Goal: Task Accomplishment & Management: Manage account settings

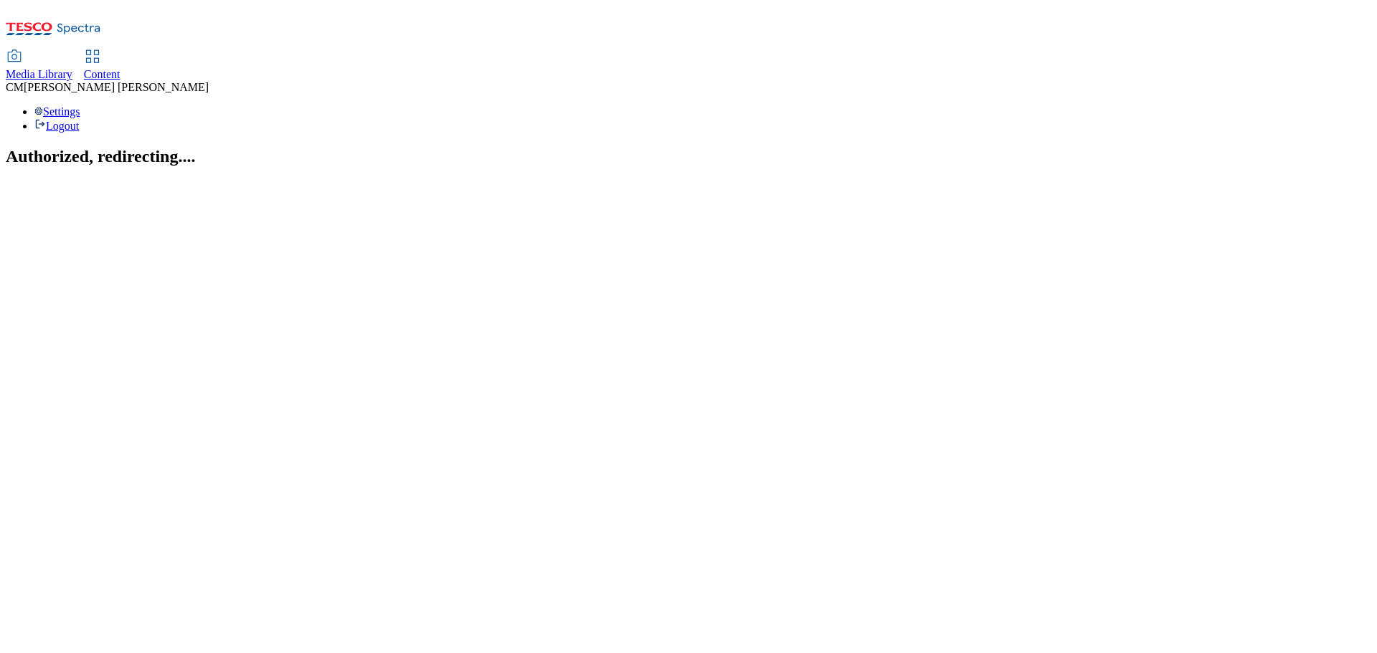
click at [277, 6] on div "Media Library Content [PERSON_NAME] Settings Logout" at bounding box center [688, 69] width 1365 height 127
click at [120, 51] on link "Content" at bounding box center [102, 66] width 37 height 30
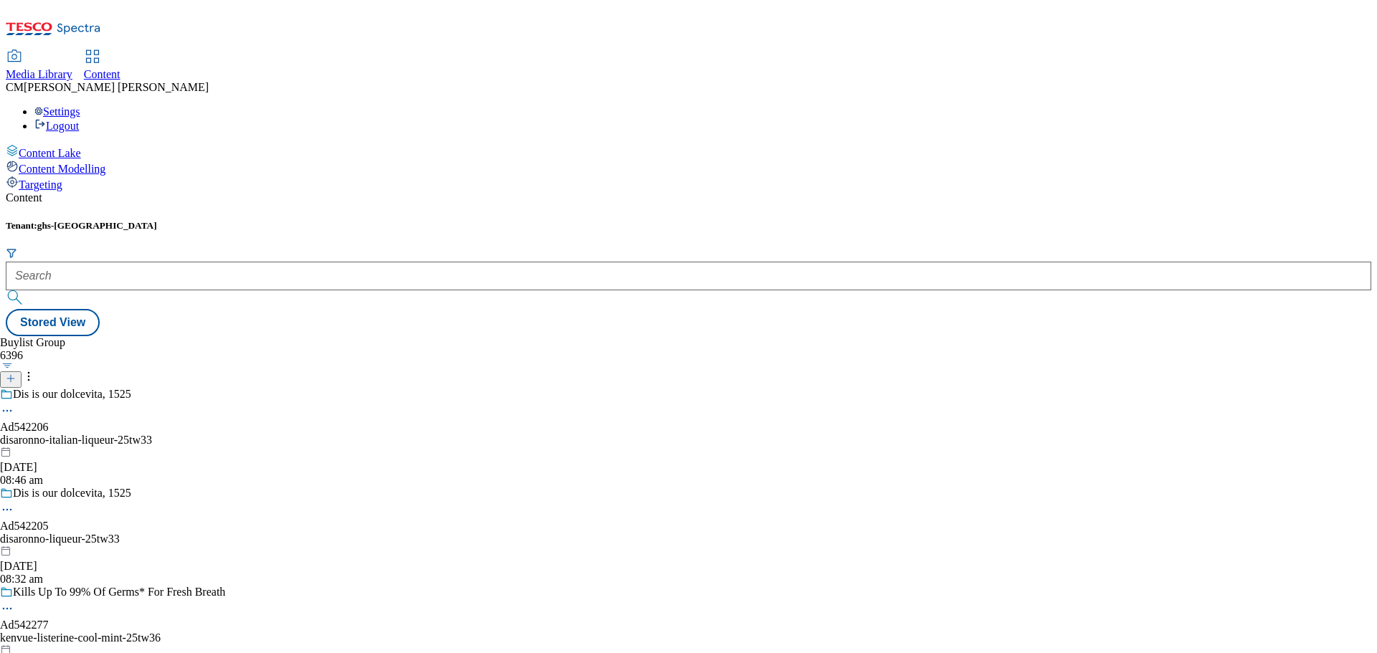
click at [331, 220] on div "Tenant: ghs-uk" at bounding box center [688, 264] width 1365 height 89
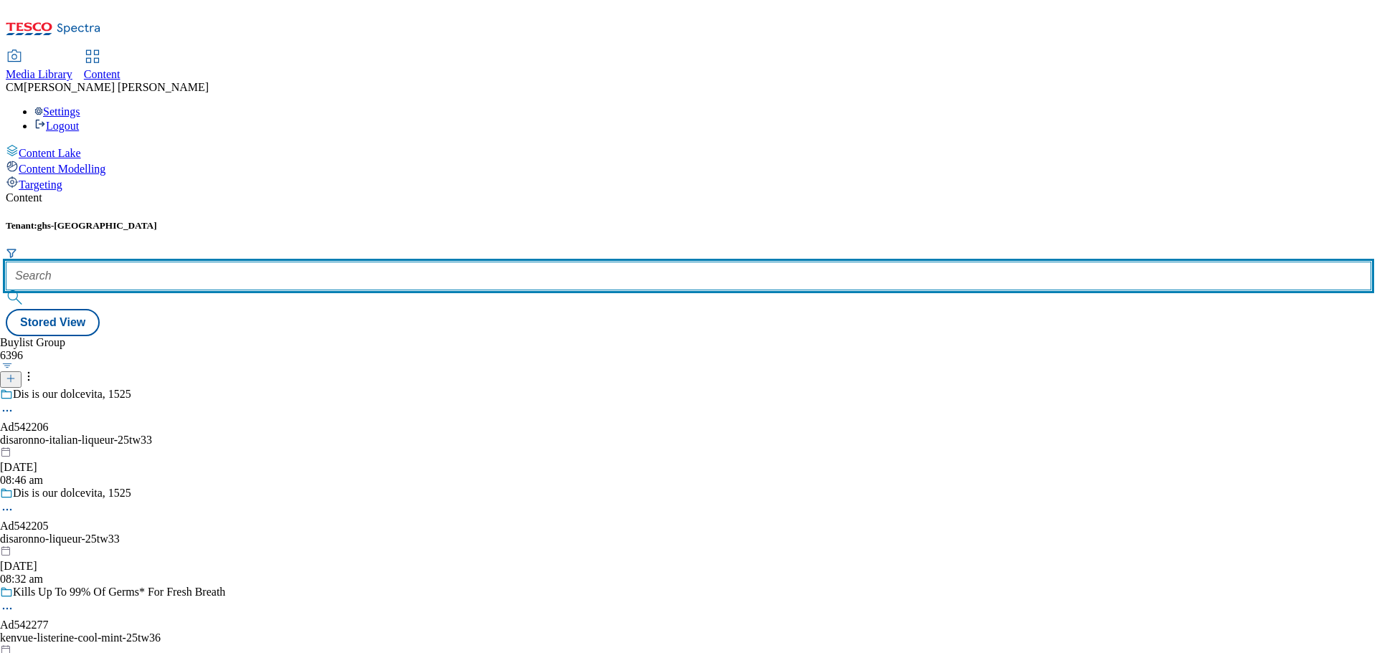
click at [337, 262] on input "text" at bounding box center [688, 276] width 1365 height 29
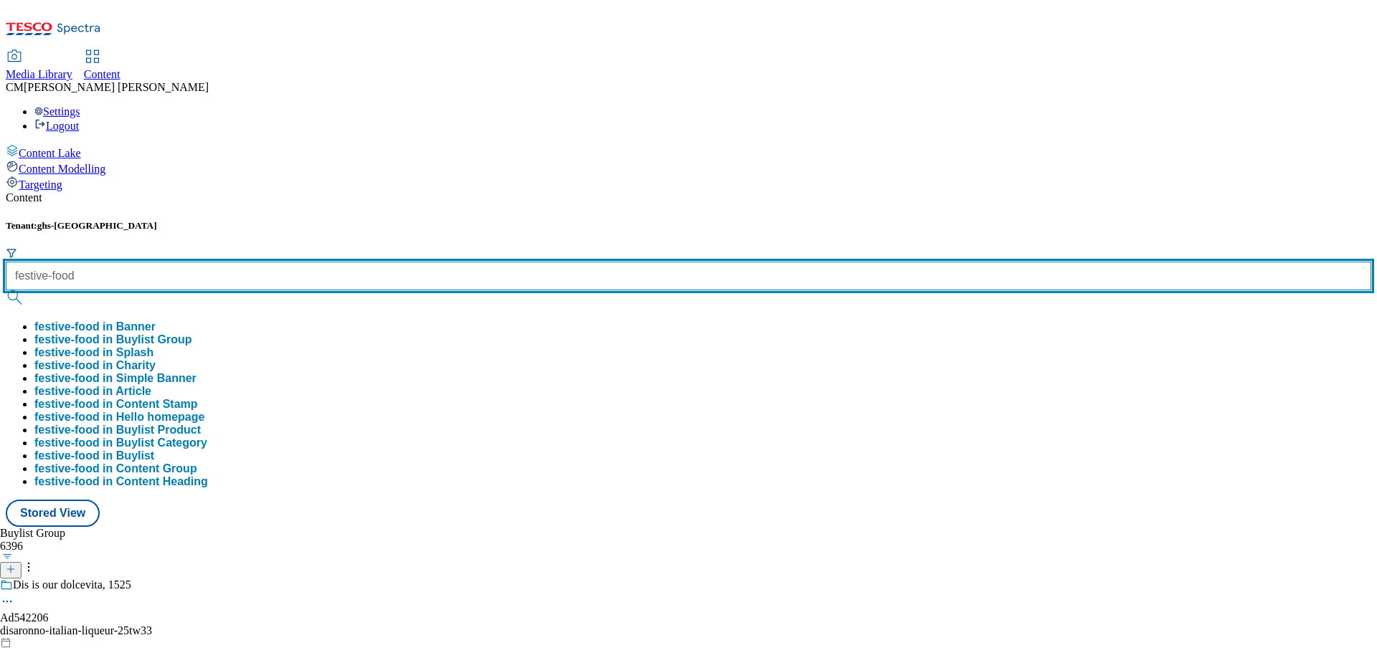
type input "festive-food"
click at [6, 290] on button "submit" at bounding box center [16, 297] width 20 height 14
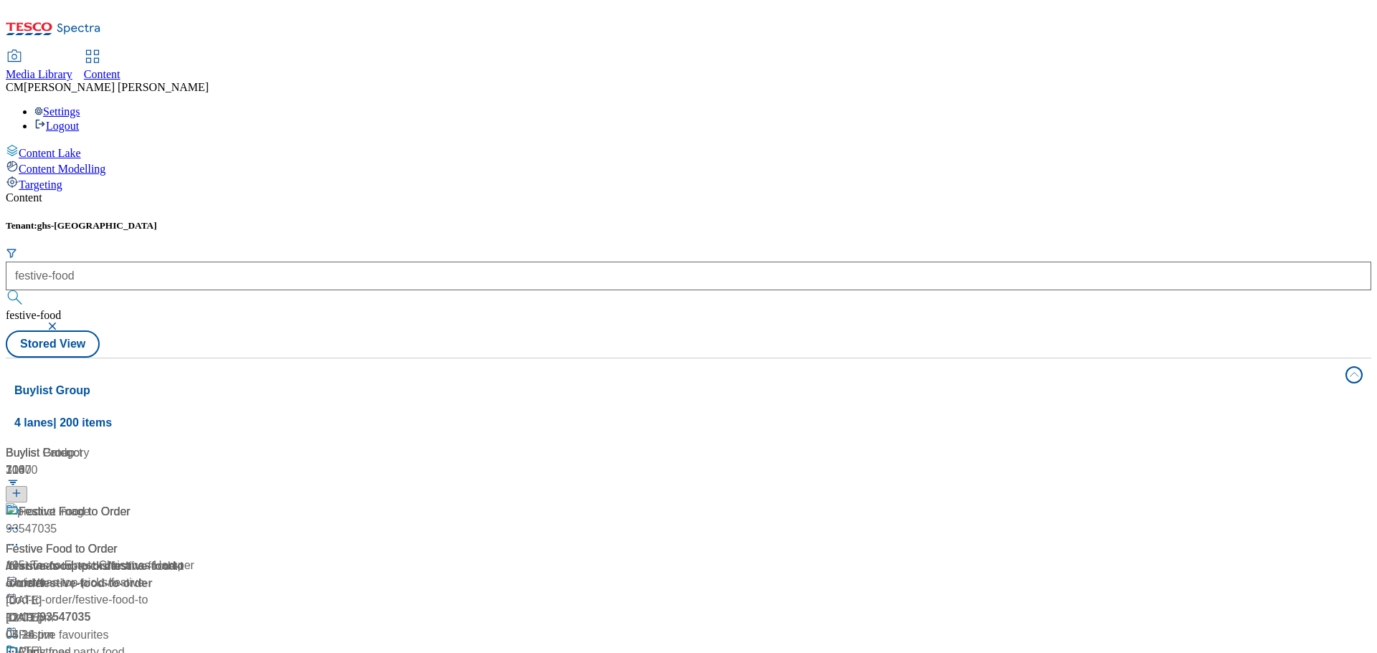
click at [523, 191] on div "Content" at bounding box center [688, 197] width 1365 height 13
click at [314, 558] on div "/ festive-food-to-order" at bounding box center [160, 566] width 308 height 17
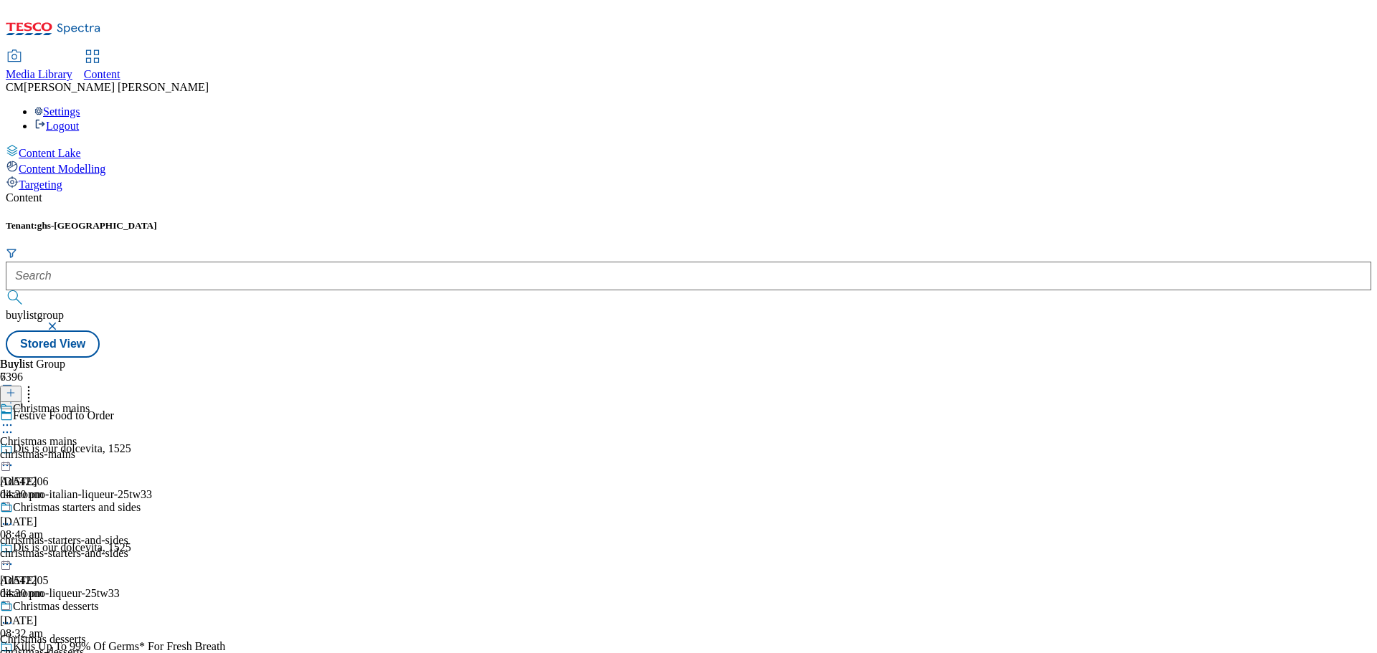
click at [174, 402] on div "Christmas mains Christmas mains christmas-mains 29 Sept 2025 04:30 pm" at bounding box center [87, 451] width 174 height 99
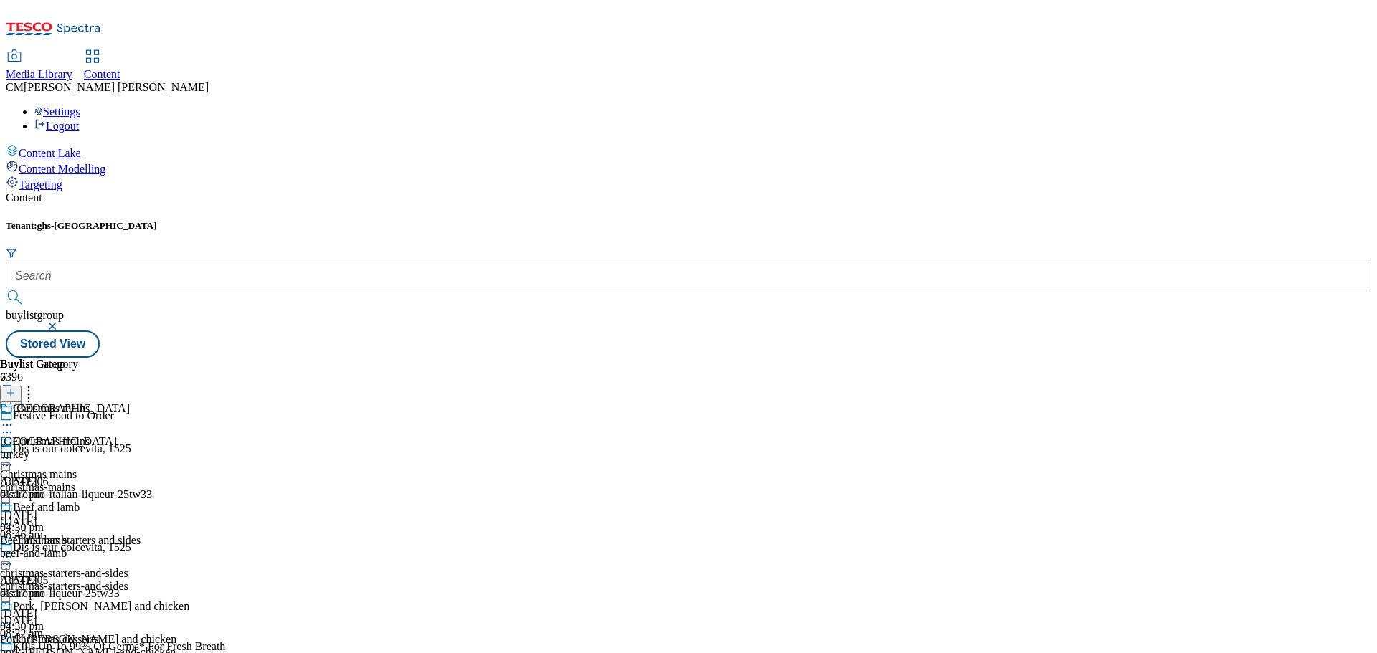
click at [14, 451] on icon at bounding box center [7, 458] width 14 height 14
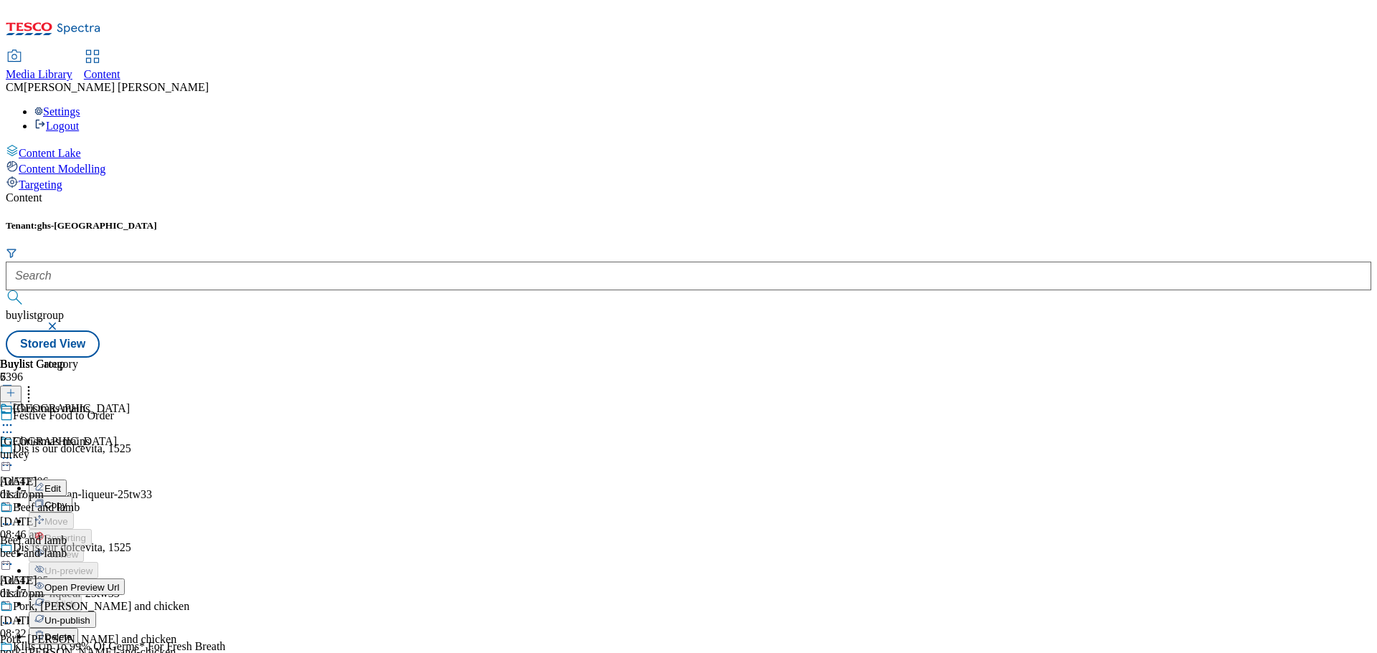
click at [90, 615] on span "Un-publish" at bounding box center [67, 620] width 46 height 11
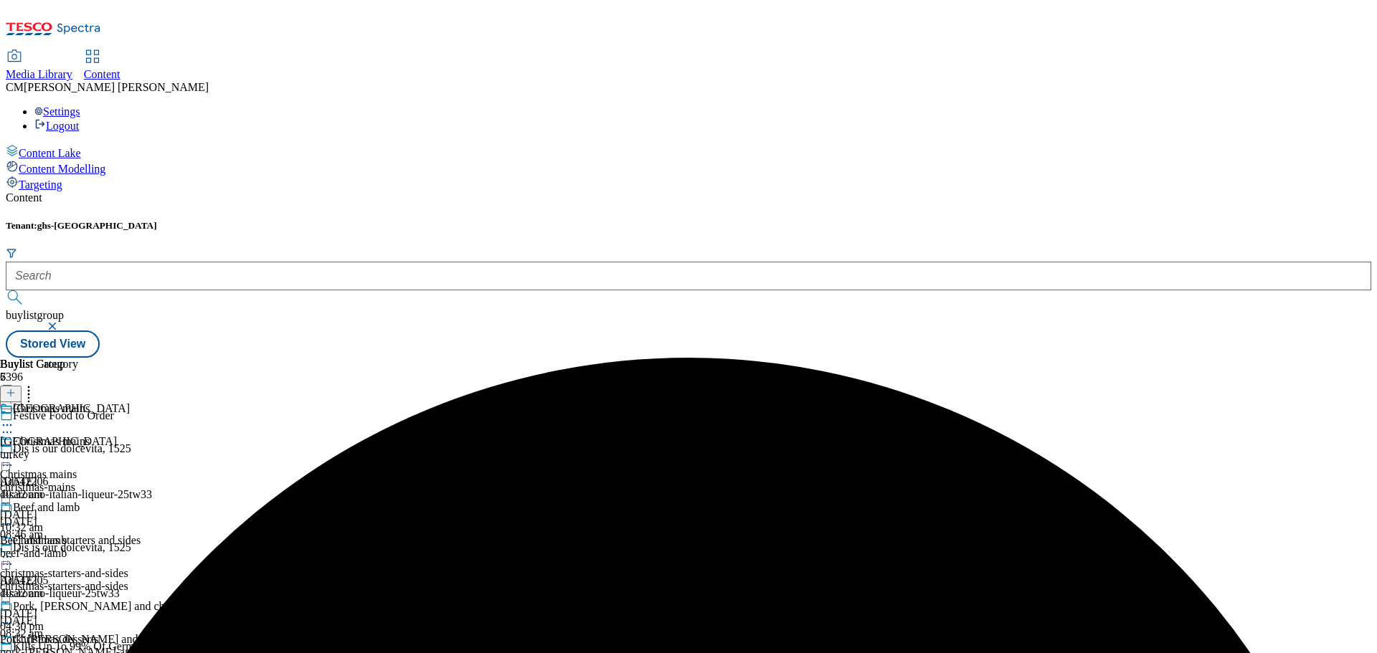
click at [9, 457] on circle at bounding box center [7, 458] width 2 height 2
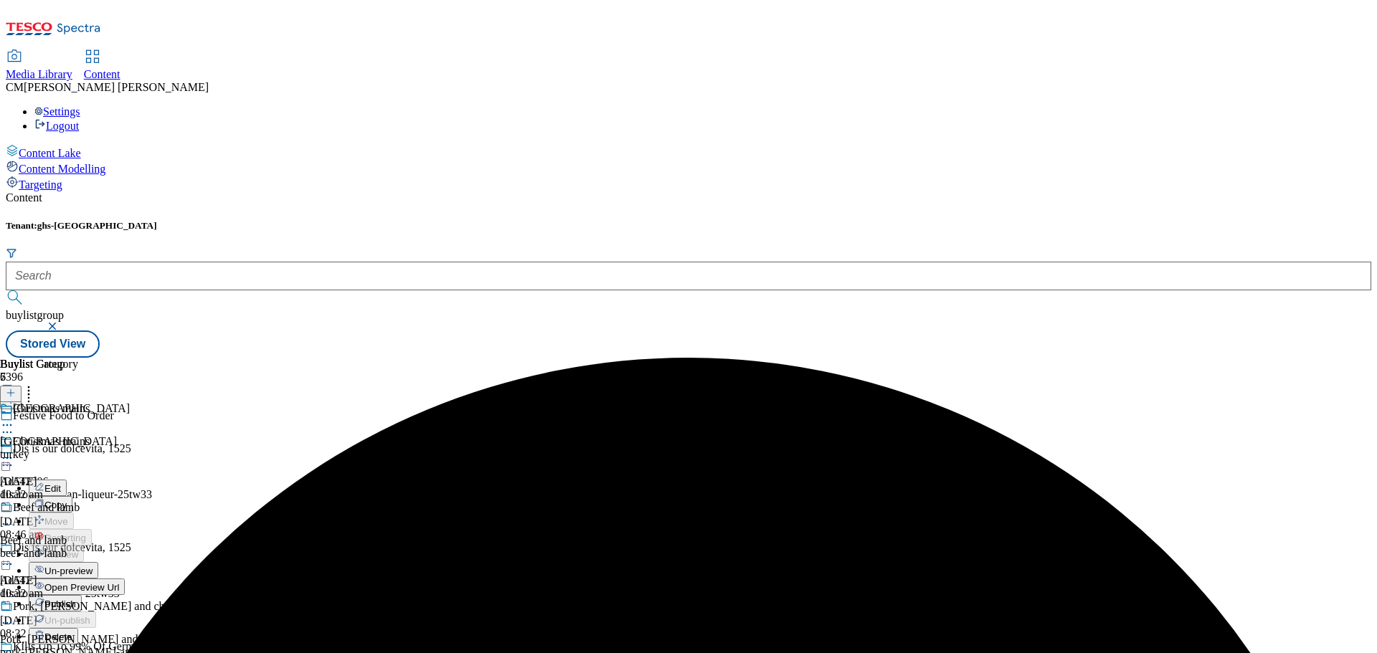
click at [92, 566] on span "Un-preview" at bounding box center [68, 571] width 48 height 11
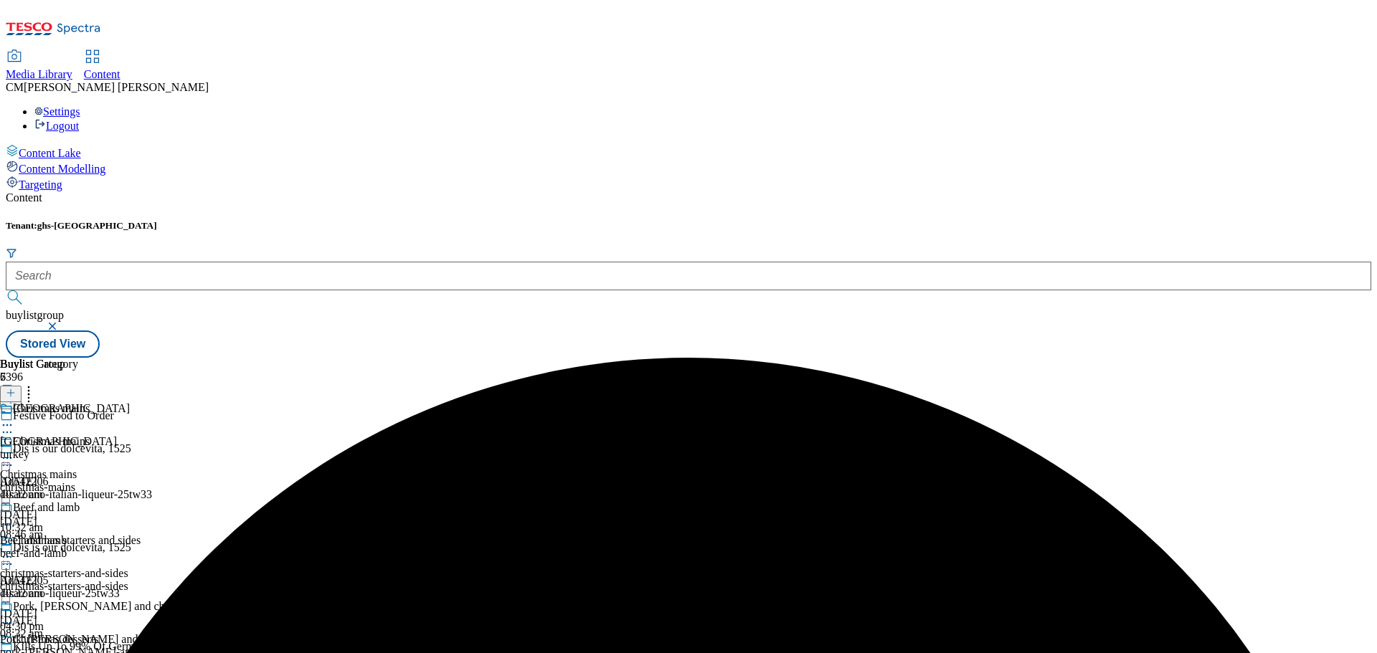
scroll to position [72, 0]
click at [189, 402] on div "Turkey Turkey turkey 30 Sept 2025 10:32 am" at bounding box center [94, 451] width 189 height 99
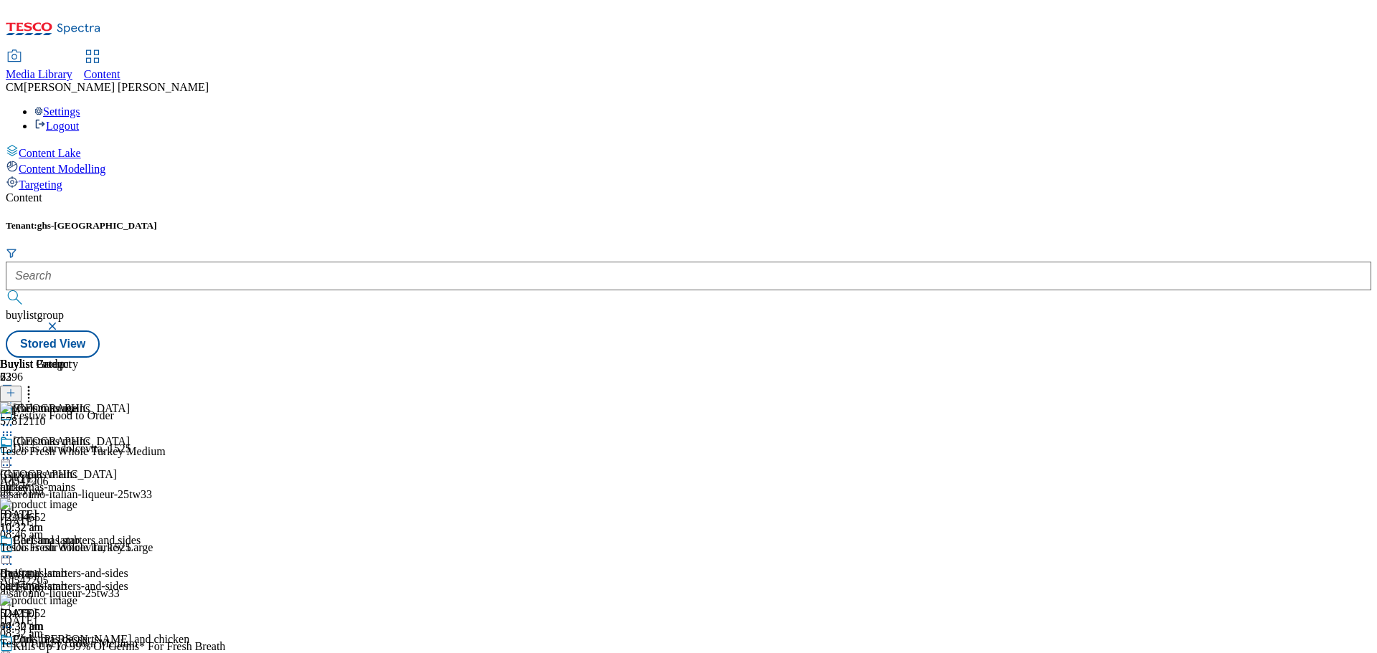
click at [36, 384] on icon at bounding box center [29, 391] width 14 height 14
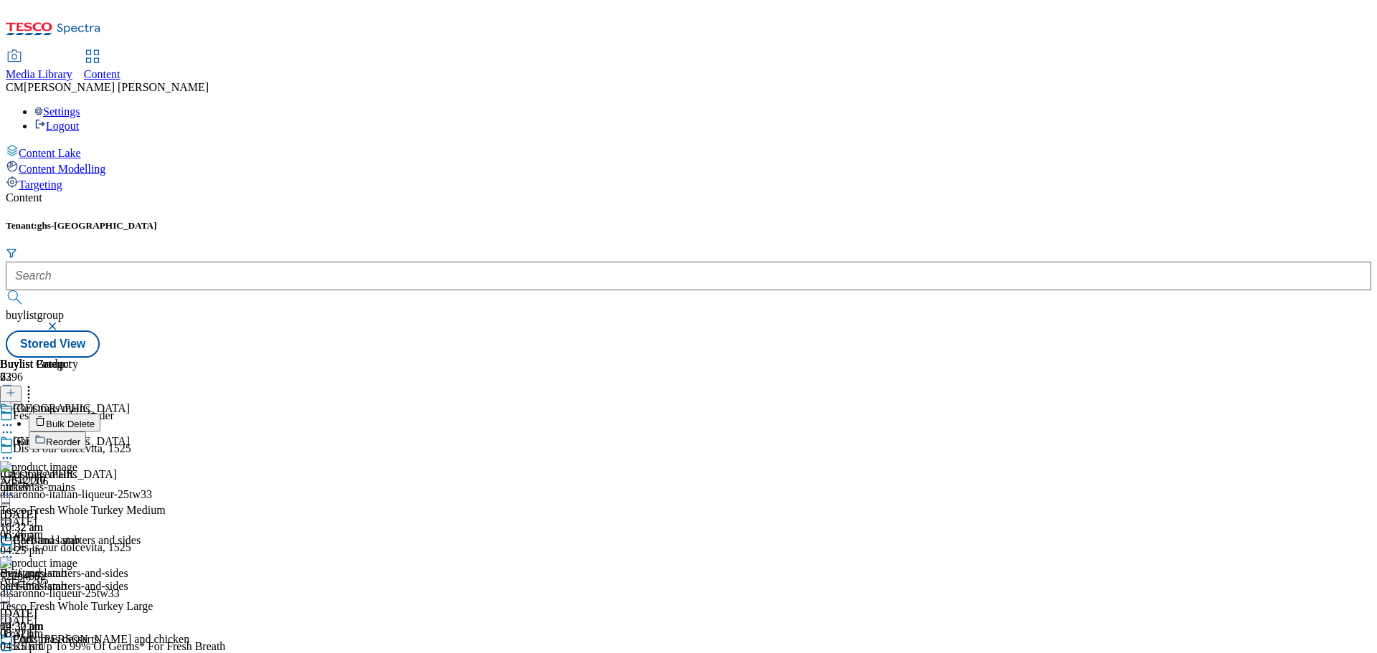
click at [100, 414] on button "Bulk Delete" at bounding box center [65, 423] width 72 height 18
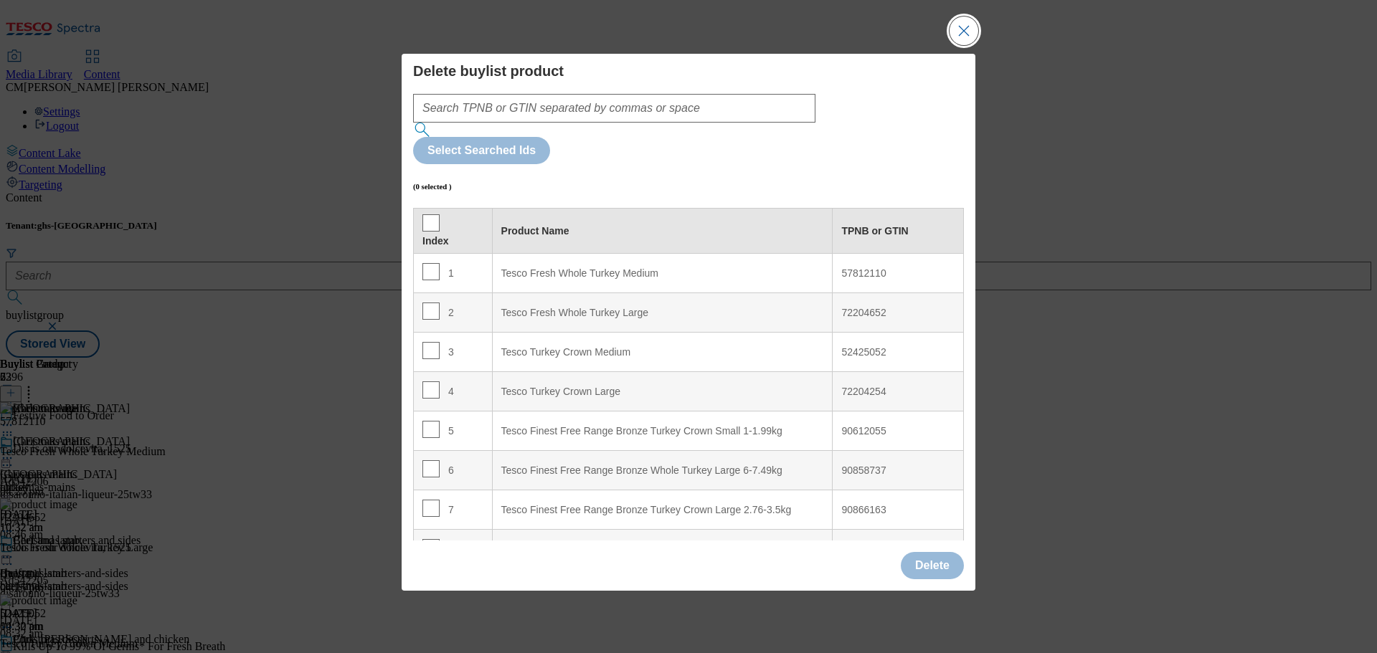
click at [963, 45] on button "Close Modal" at bounding box center [963, 30] width 29 height 29
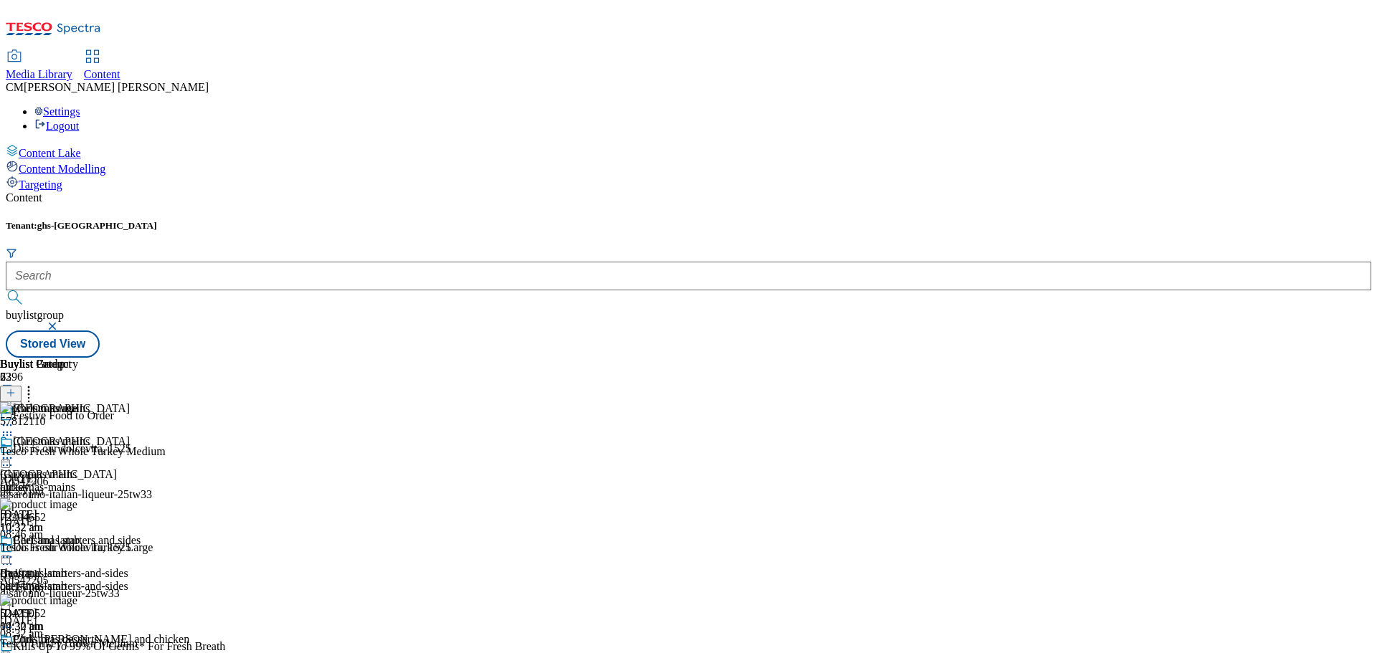
scroll to position [2835, 0]
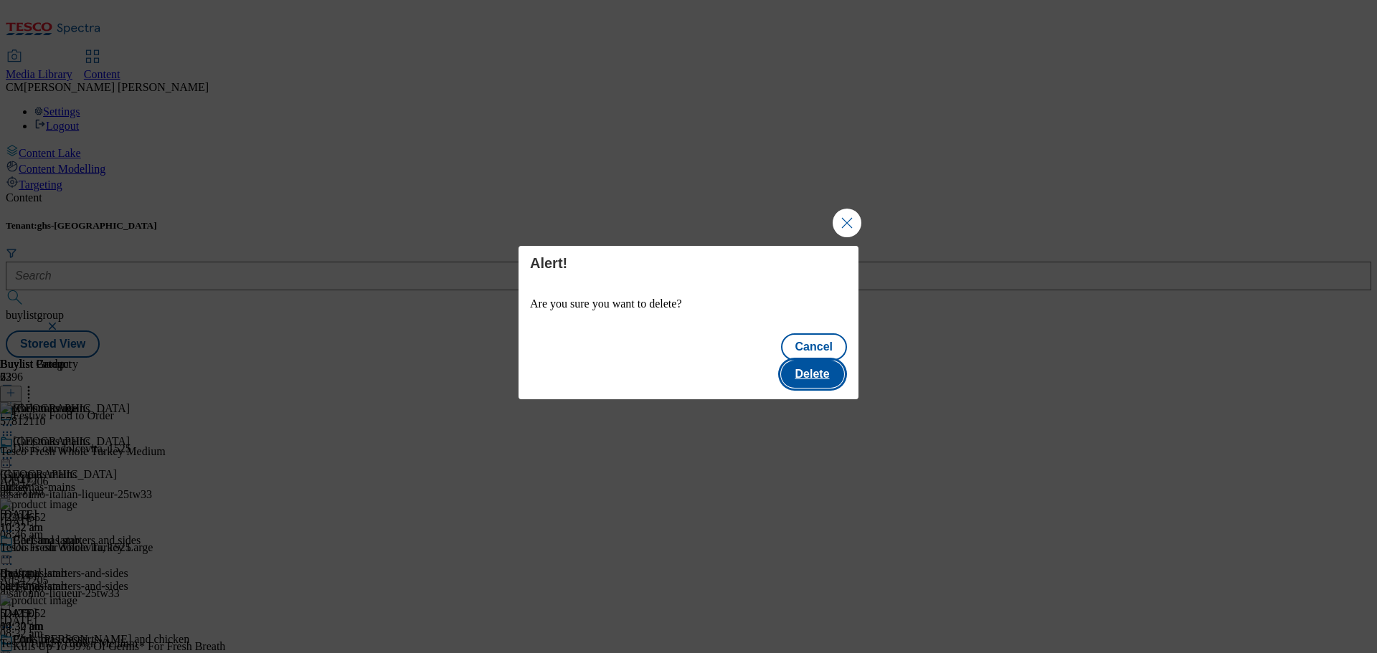
click at [818, 361] on button "Delete" at bounding box center [812, 374] width 63 height 27
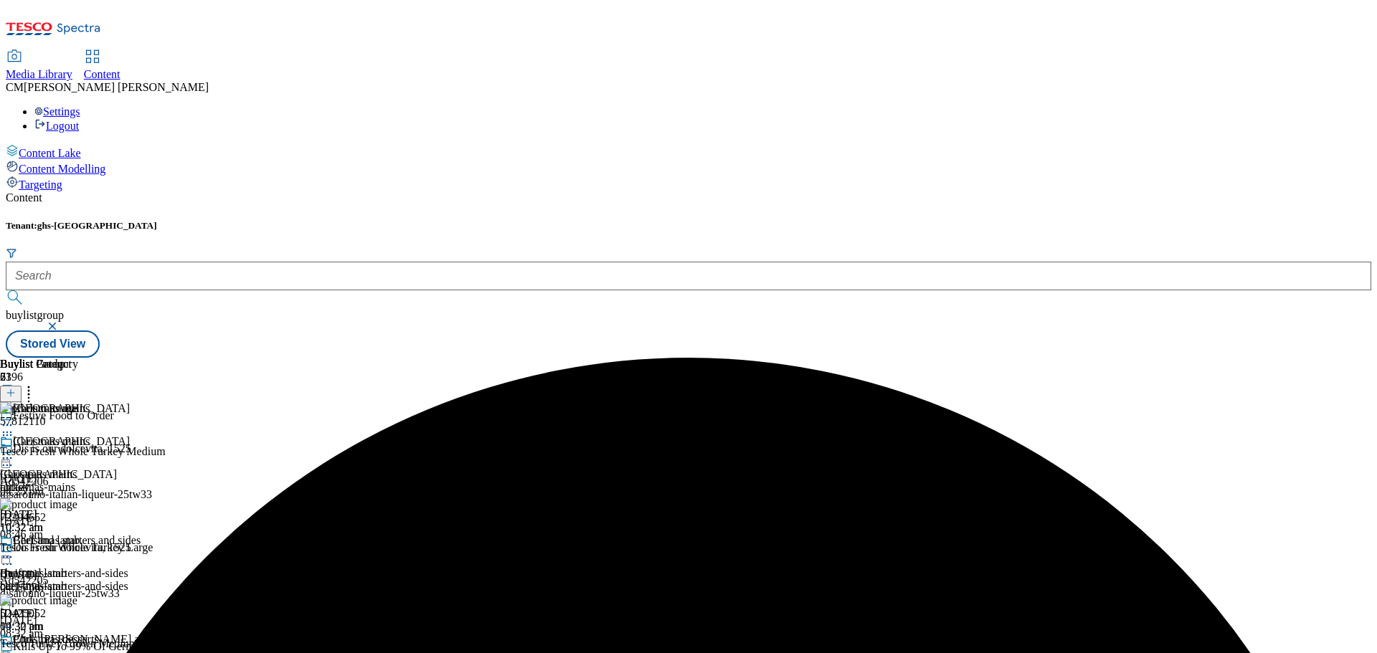
scroll to position [143, 0]
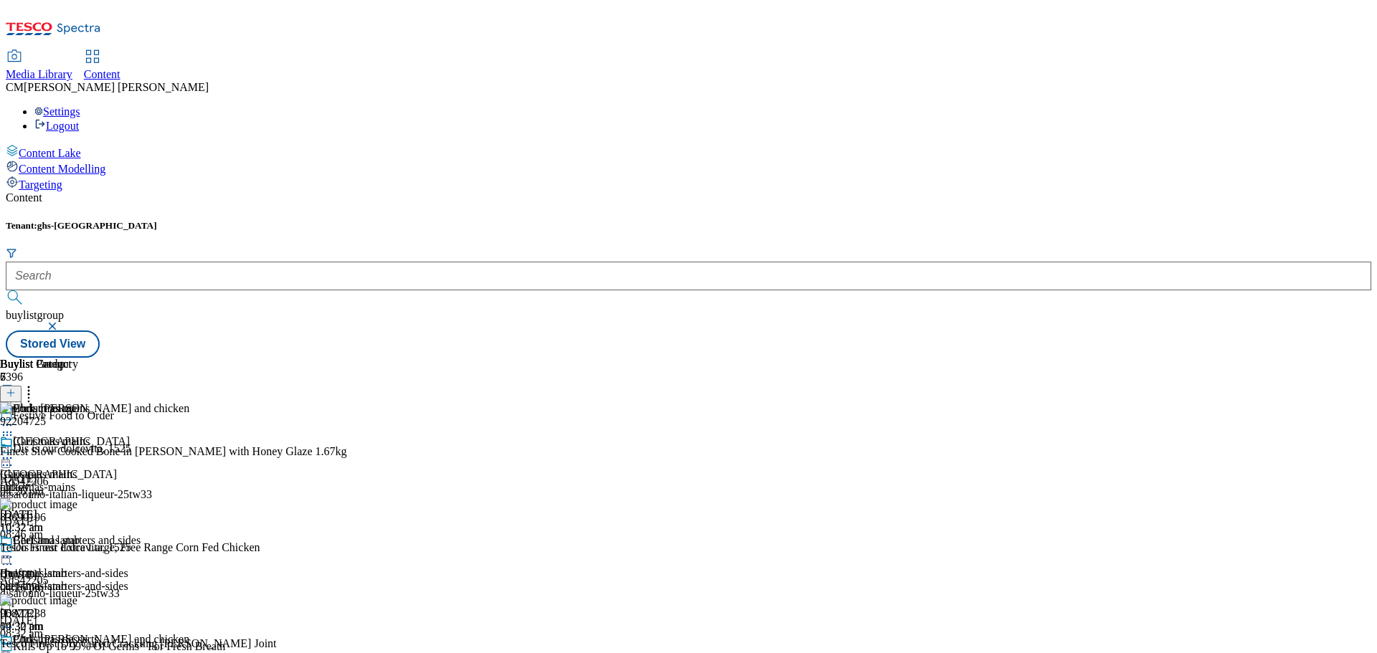
click at [22, 386] on button at bounding box center [11, 394] width 22 height 16
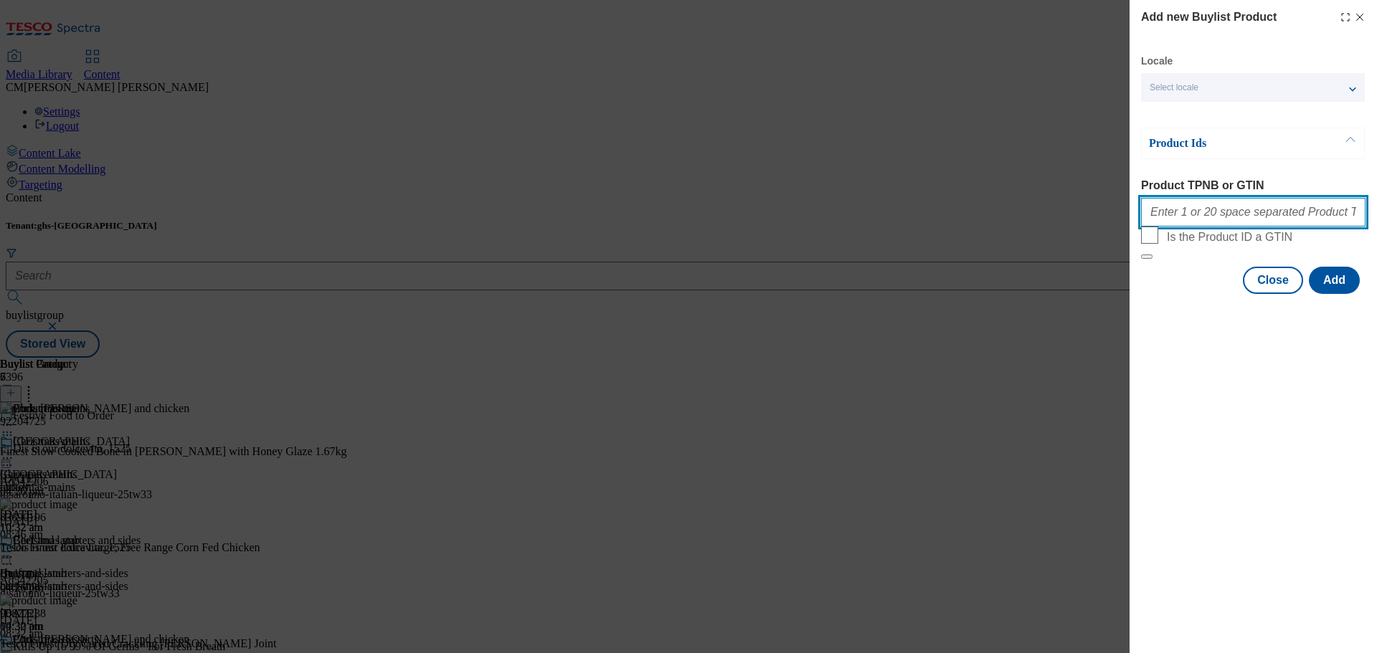
click at [1192, 206] on input "Product TPNB or GTIN" at bounding box center [1253, 212] width 224 height 29
paste input "093272463"
type input "093272463"
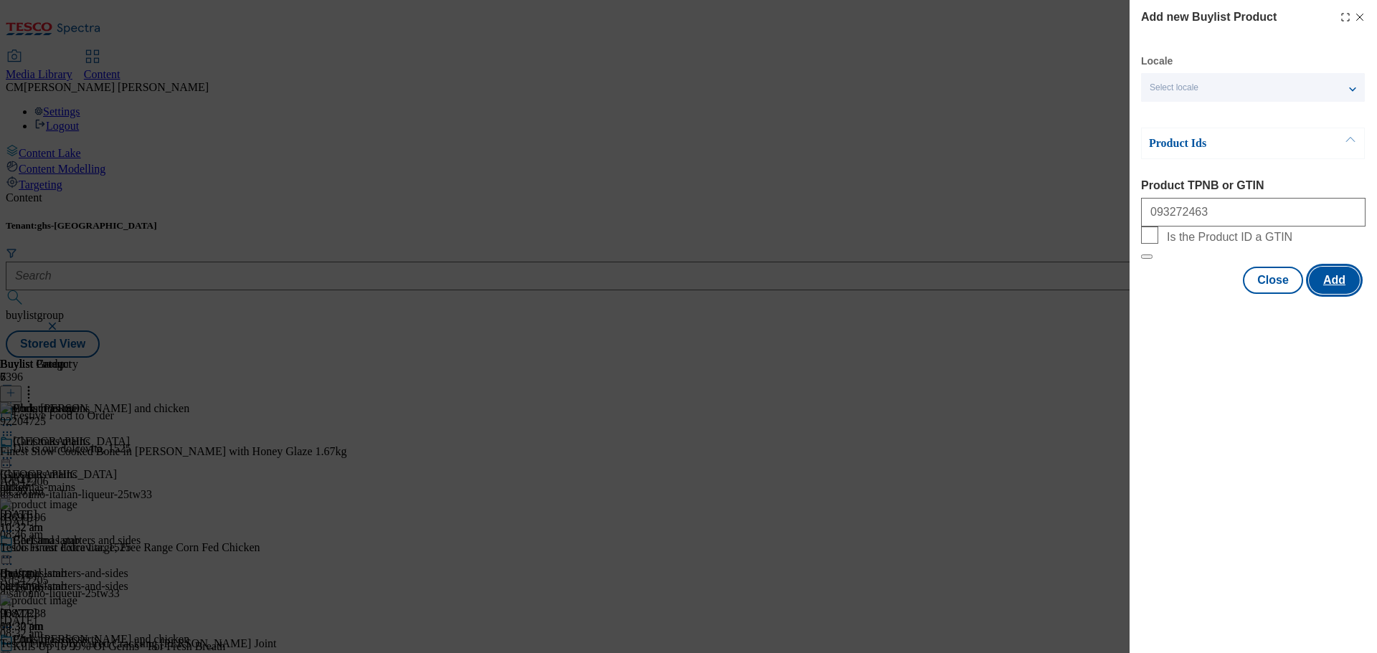
click at [1324, 294] on button "Add" at bounding box center [1333, 280] width 51 height 27
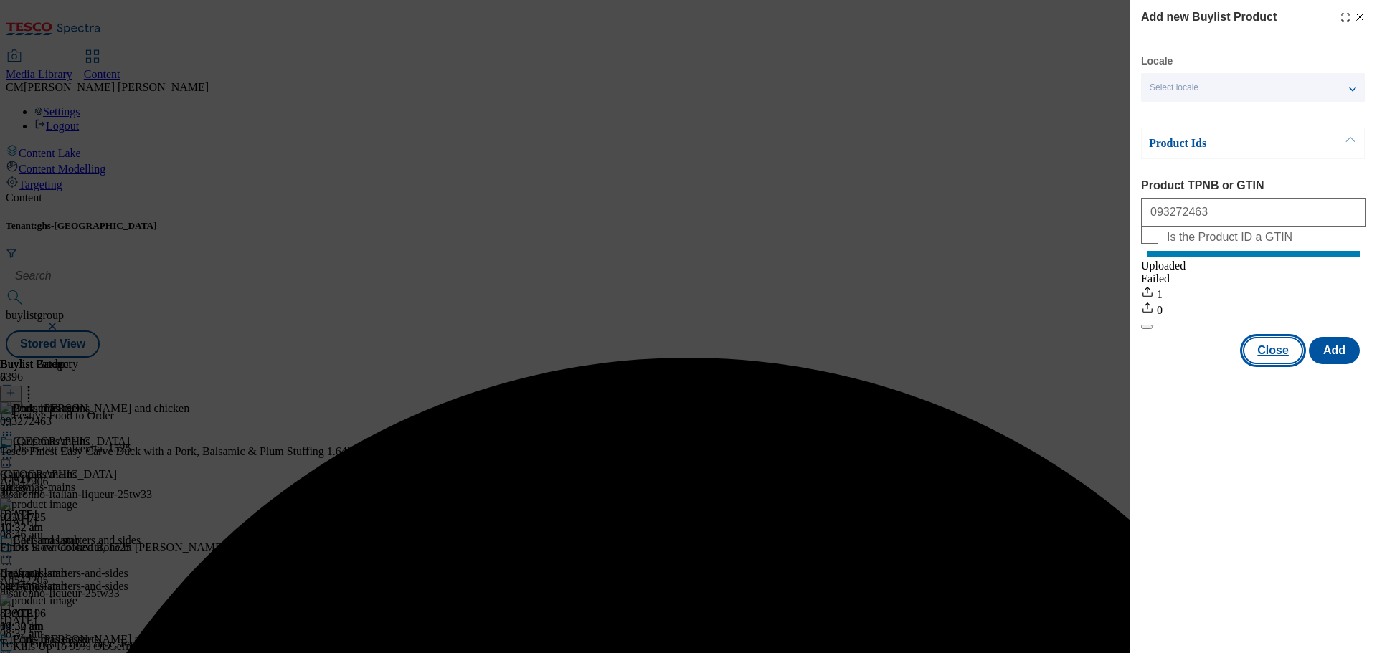
click at [1270, 364] on button "Close" at bounding box center [1272, 350] width 60 height 27
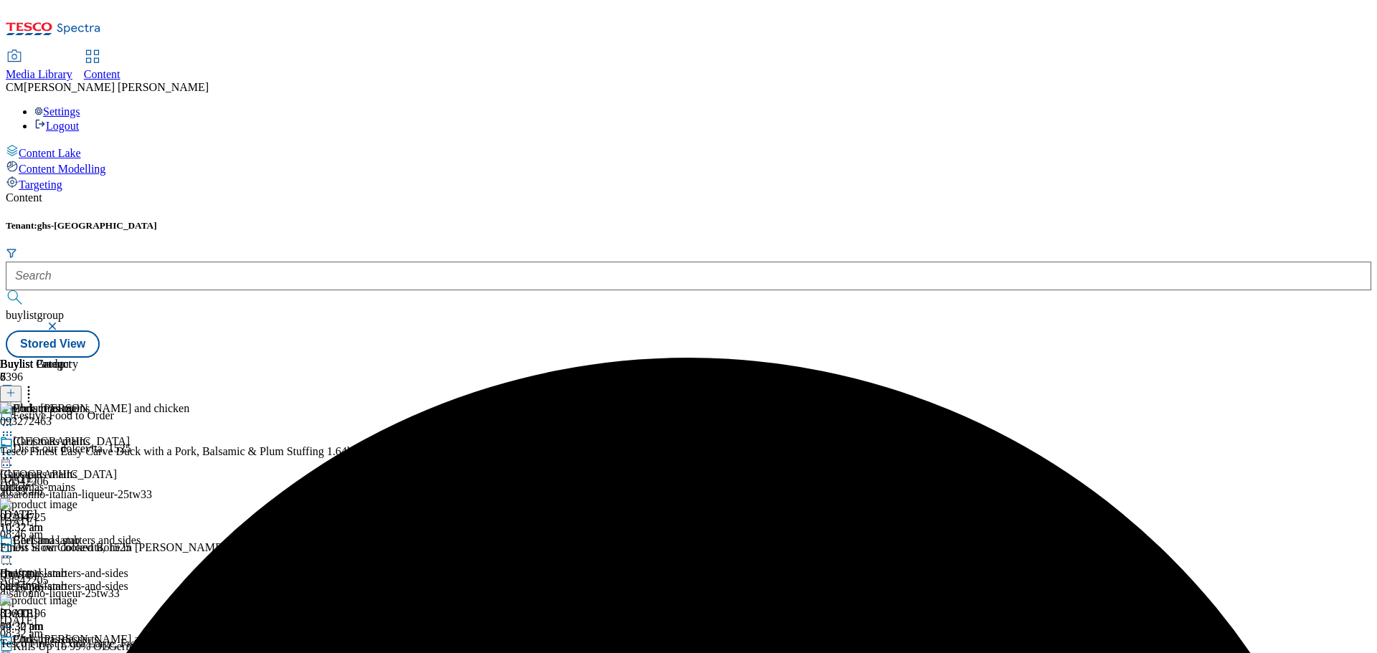
click at [14, 428] on icon at bounding box center [7, 435] width 14 height 14
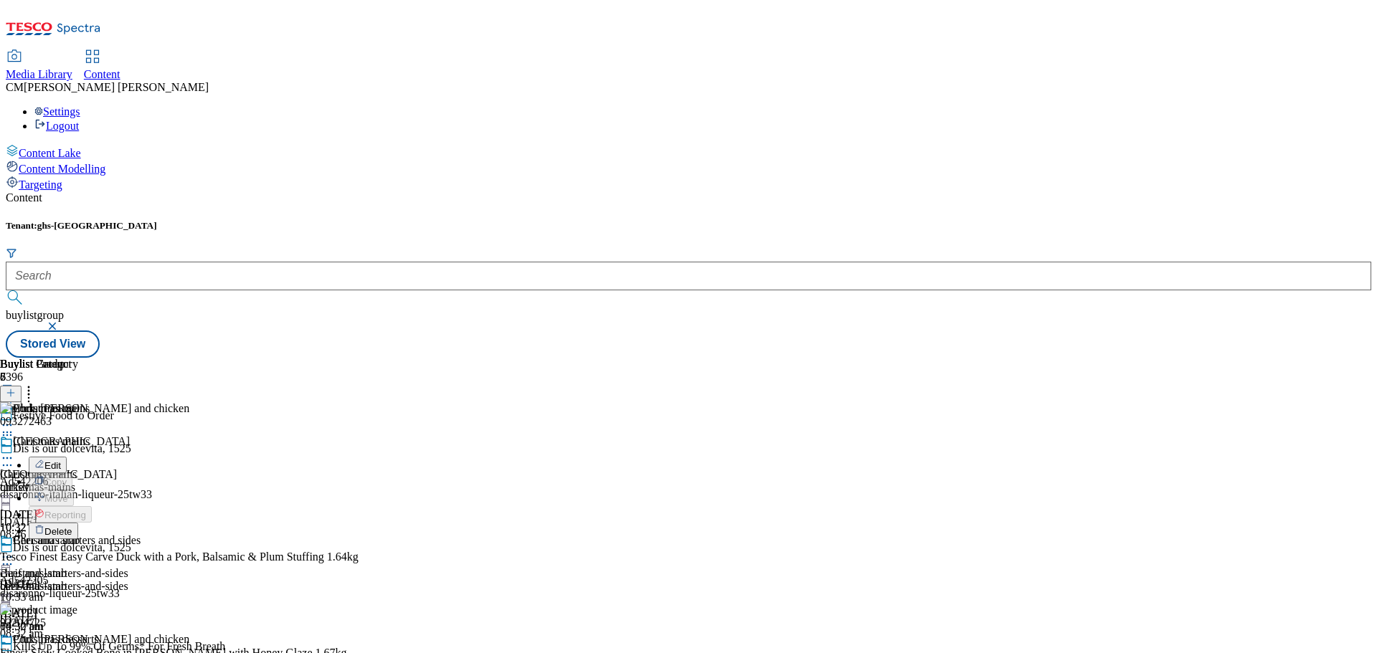
click at [1274, 358] on div "Buylist Group 6396 Festive Food to Order Dis is our dolcevita, 1525 Ad542206 di…" at bounding box center [688, 358] width 1365 height 0
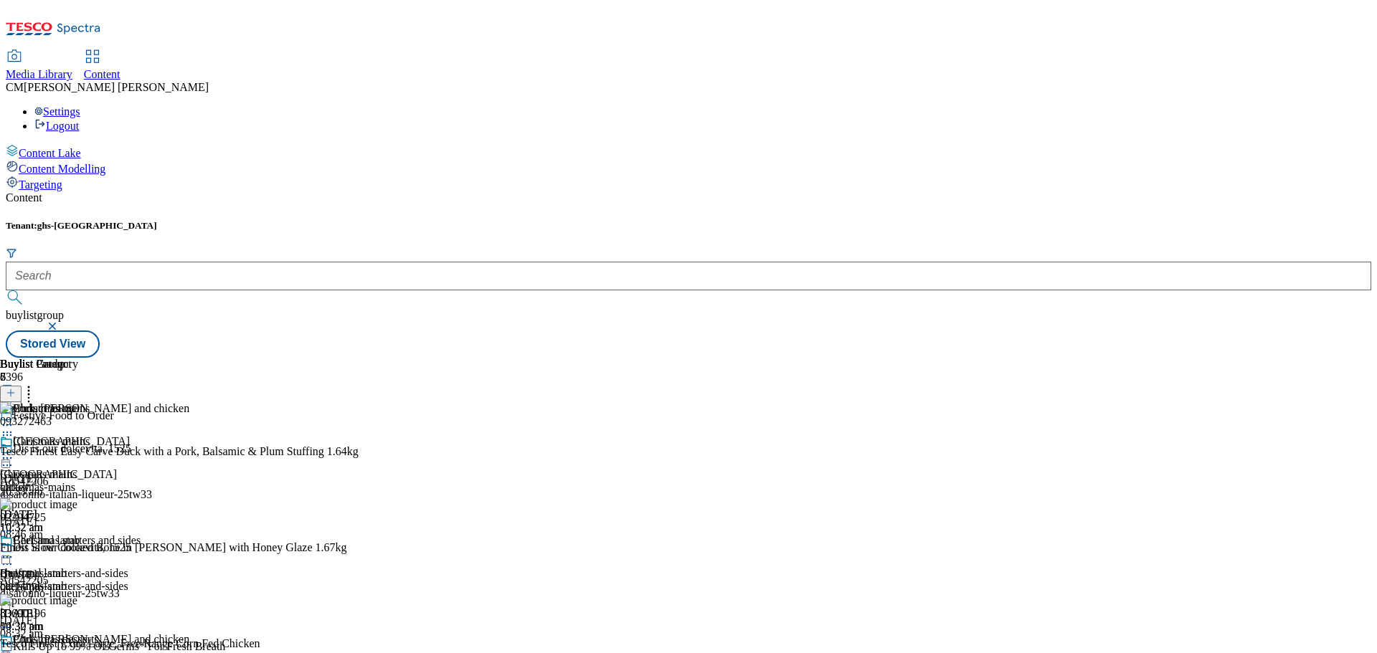
click at [36, 384] on icon at bounding box center [29, 391] width 14 height 14
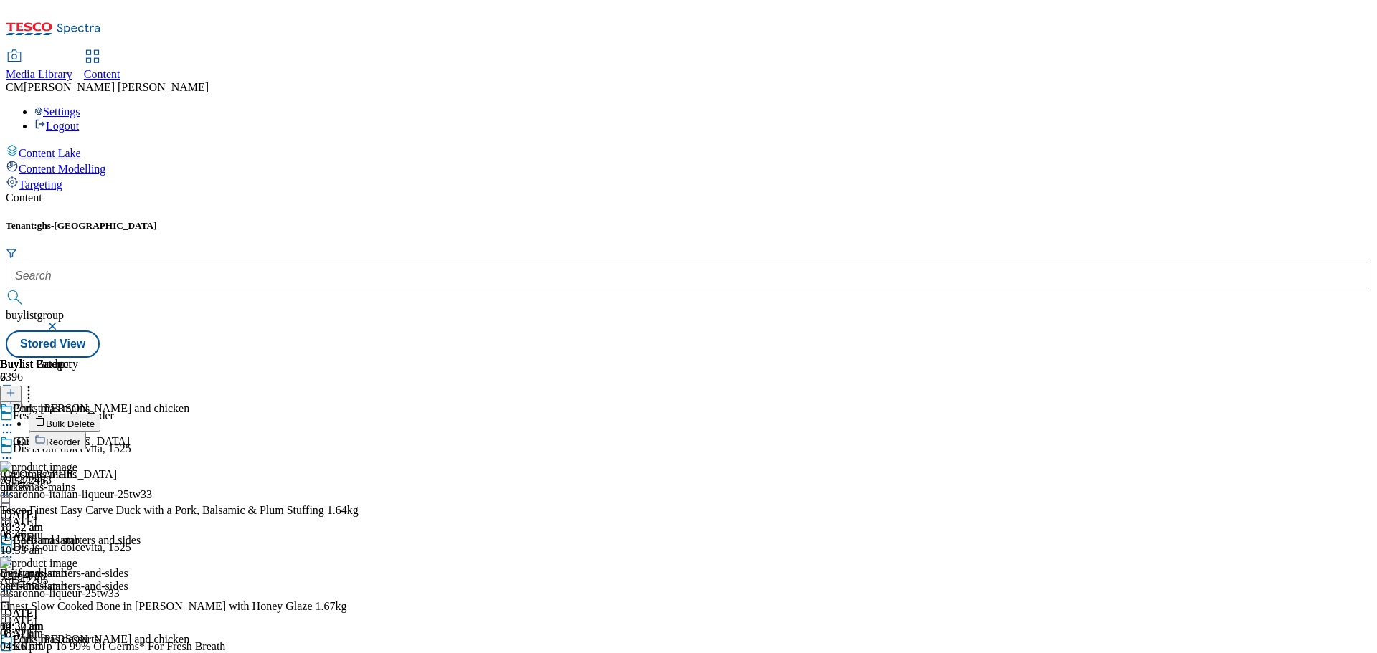
click at [86, 432] on button "Reorder" at bounding box center [57, 441] width 57 height 18
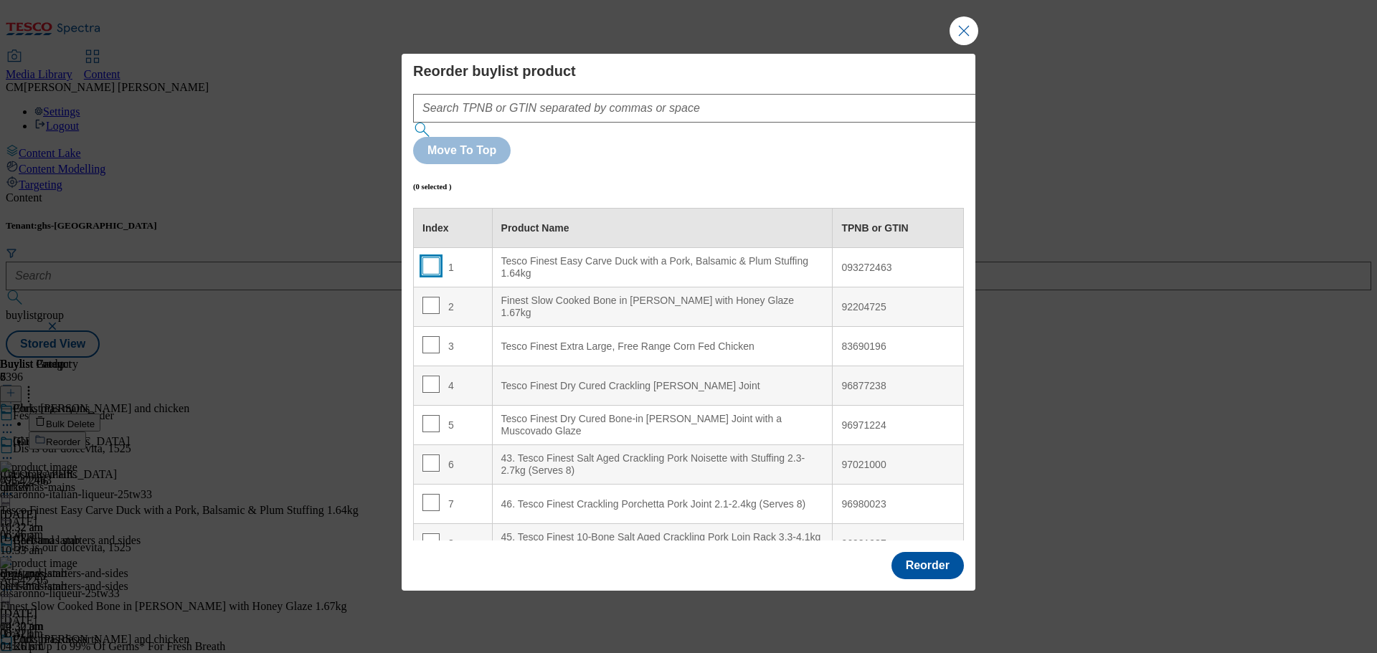
click at [434, 257] on input "Modal" at bounding box center [430, 265] width 17 height 17
checkbox input "true"
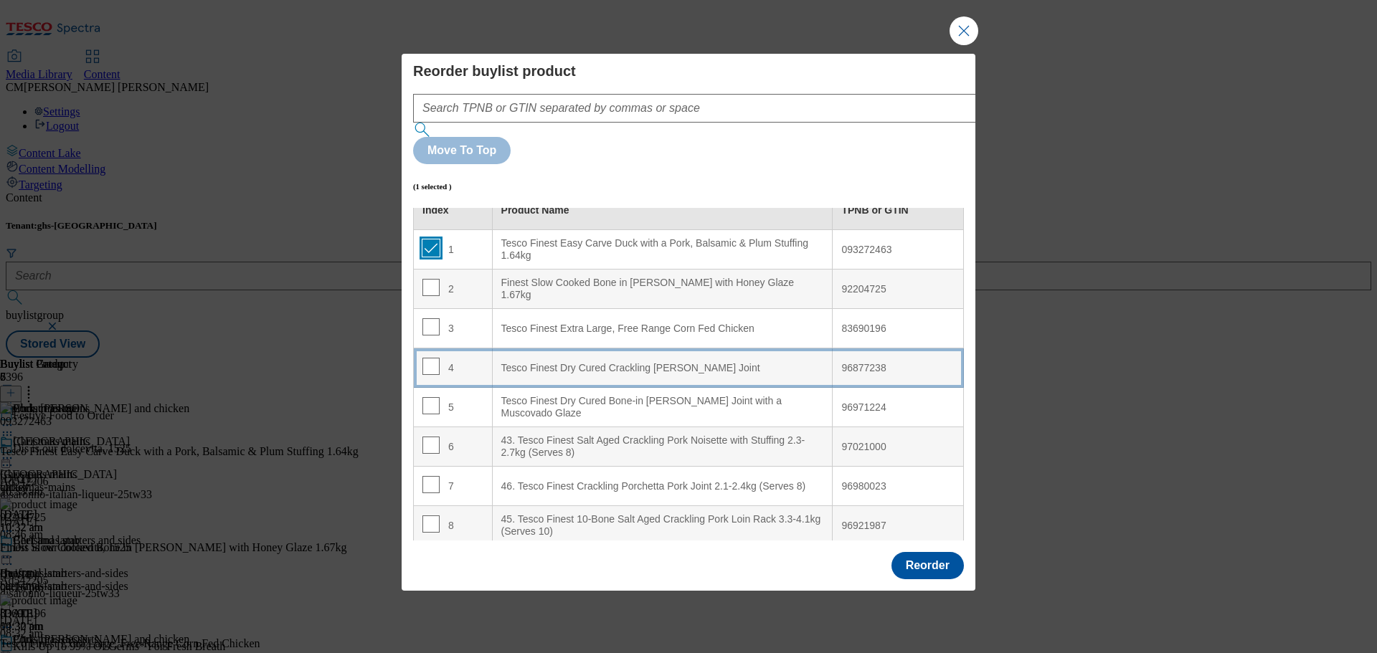
scroll to position [23, 0]
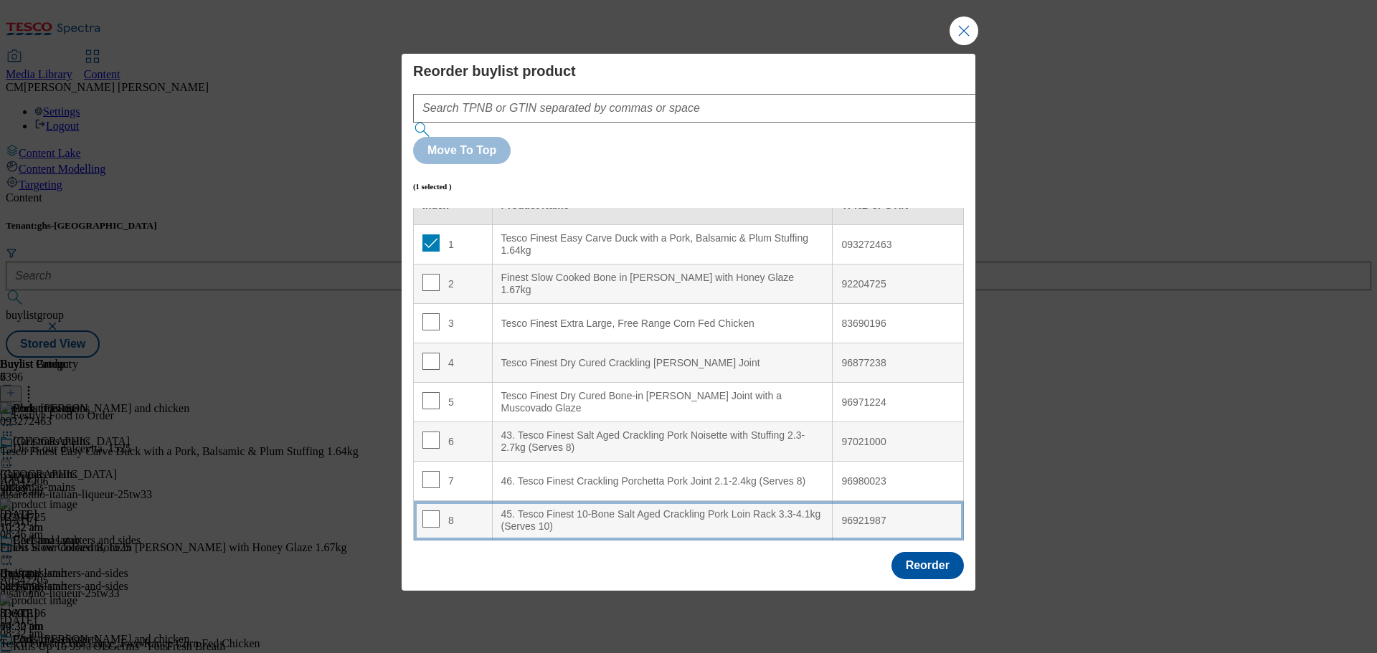
click at [617, 508] on div "45. Tesco Finest 10-Bone Salt Aged Crackling Pork Loin Rack 3.3-4.1kg (Serves 1…" at bounding box center [662, 520] width 323 height 25
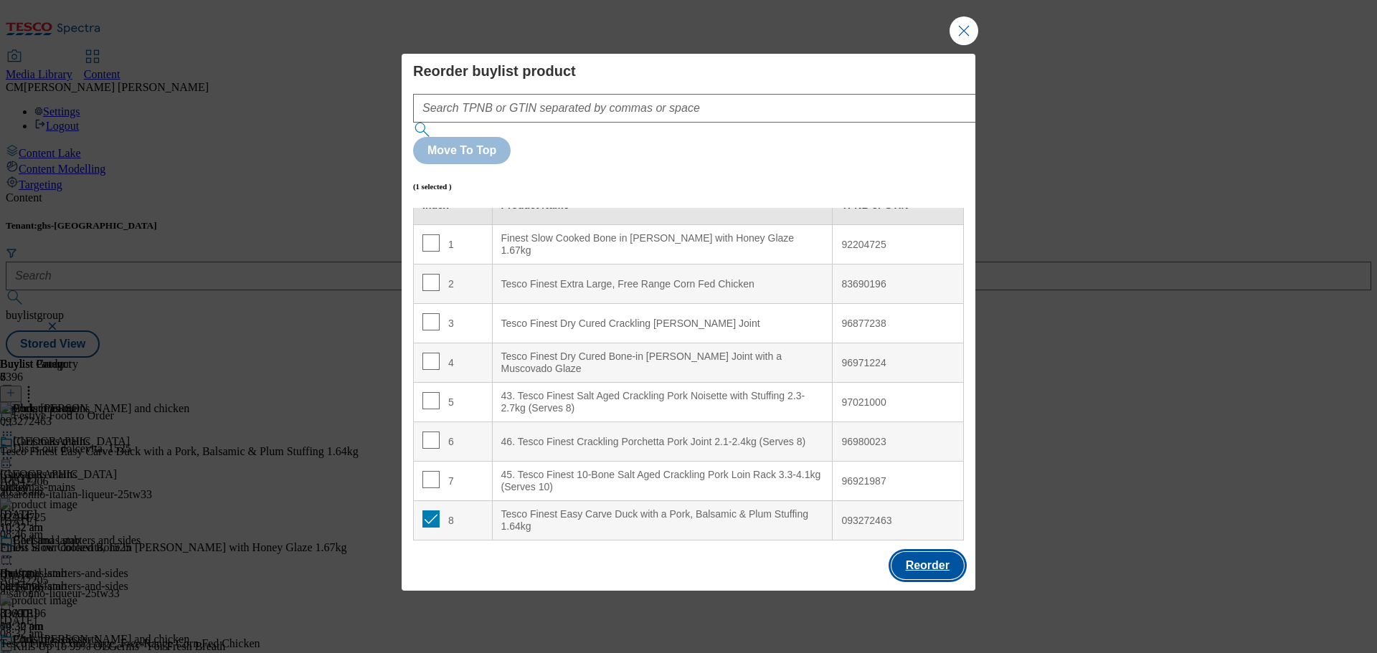
click at [906, 552] on button "Reorder" at bounding box center [927, 565] width 72 height 27
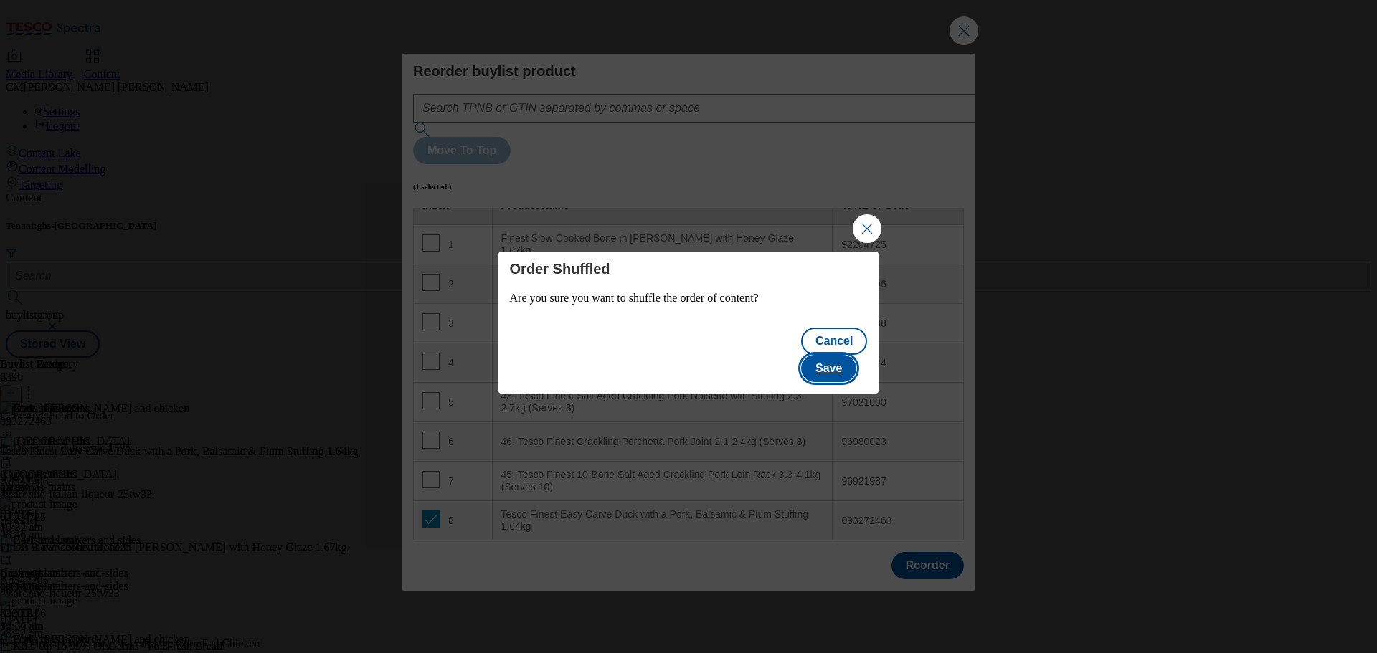
click at [855, 355] on button "Save" at bounding box center [828, 368] width 55 height 27
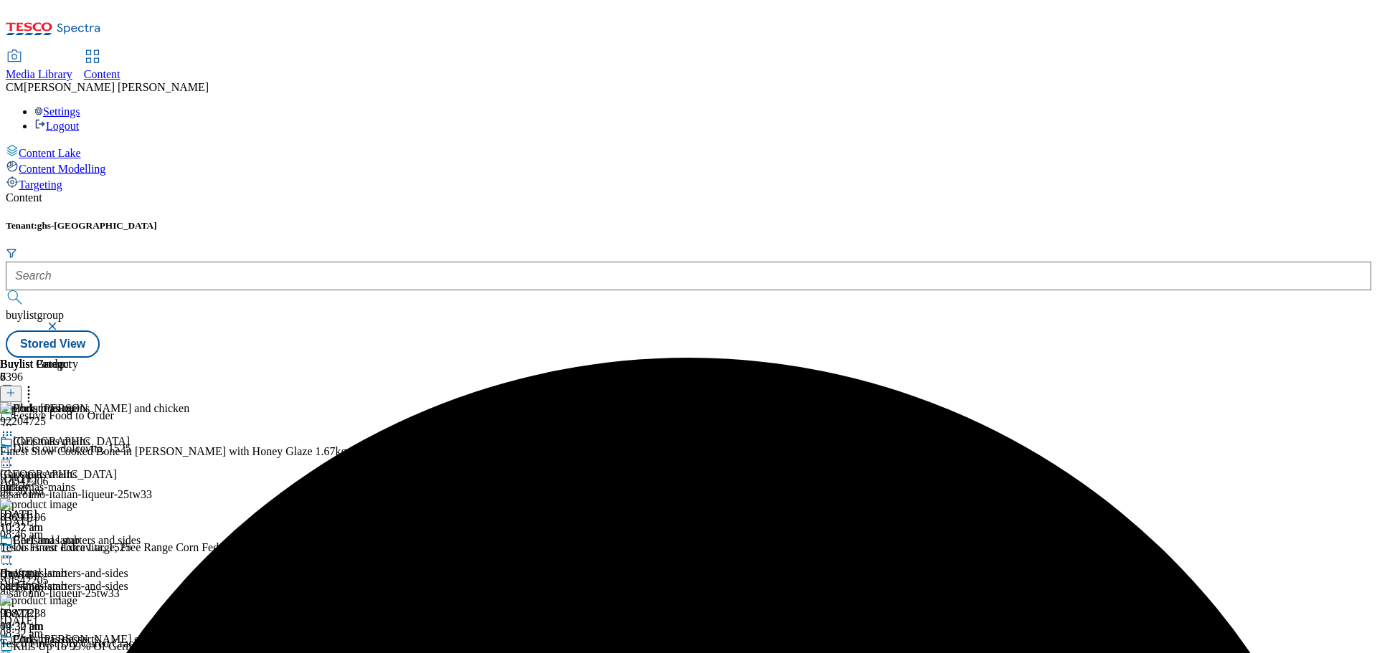
click at [14, 451] on icon at bounding box center [7, 458] width 14 height 14
click at [78, 549] on span "Preview" at bounding box center [61, 554] width 34 height 11
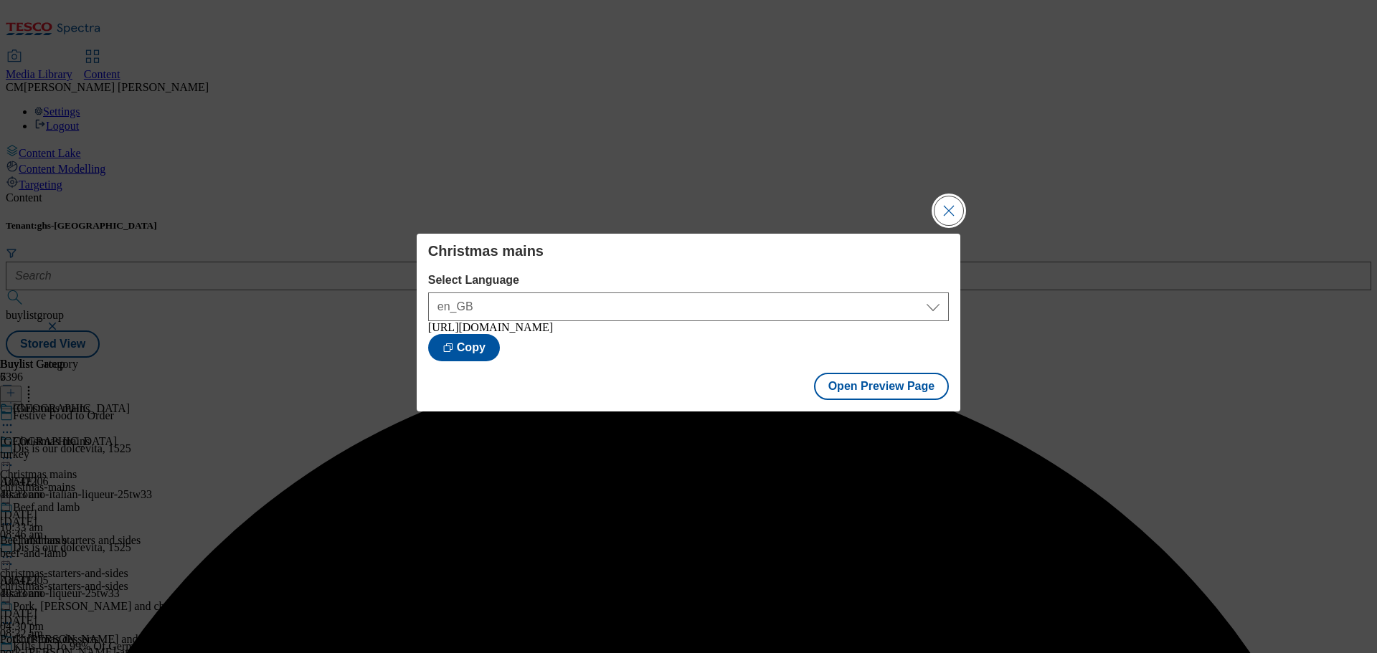
click at [961, 206] on button "Close Modal" at bounding box center [948, 210] width 29 height 29
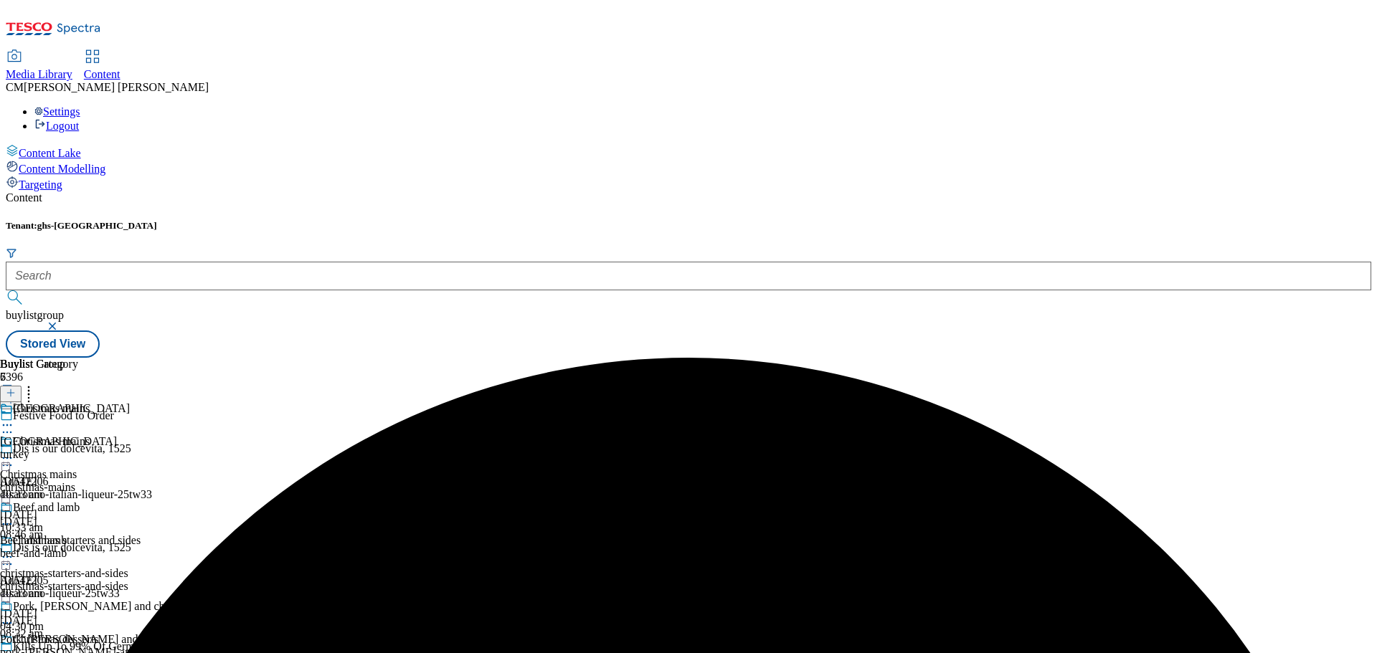
click at [14, 451] on icon at bounding box center [7, 458] width 14 height 14
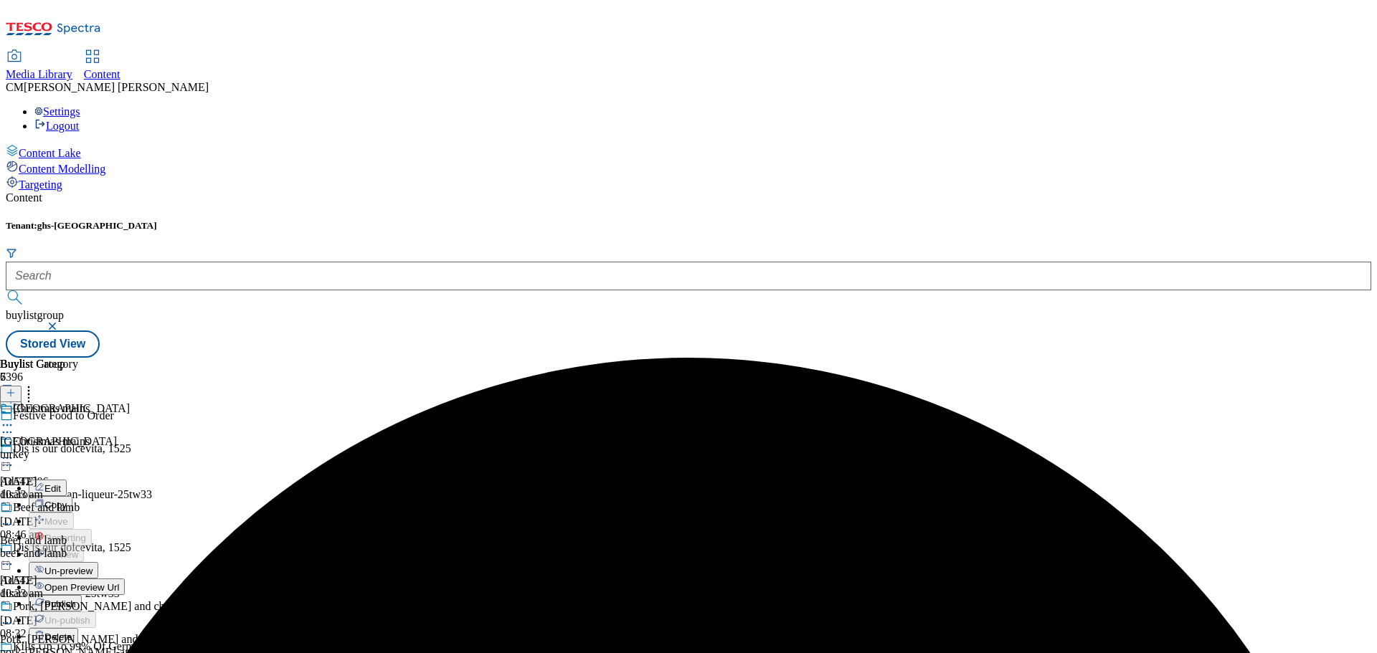
click at [76, 599] on span "Publish" at bounding box center [60, 604] width 32 height 11
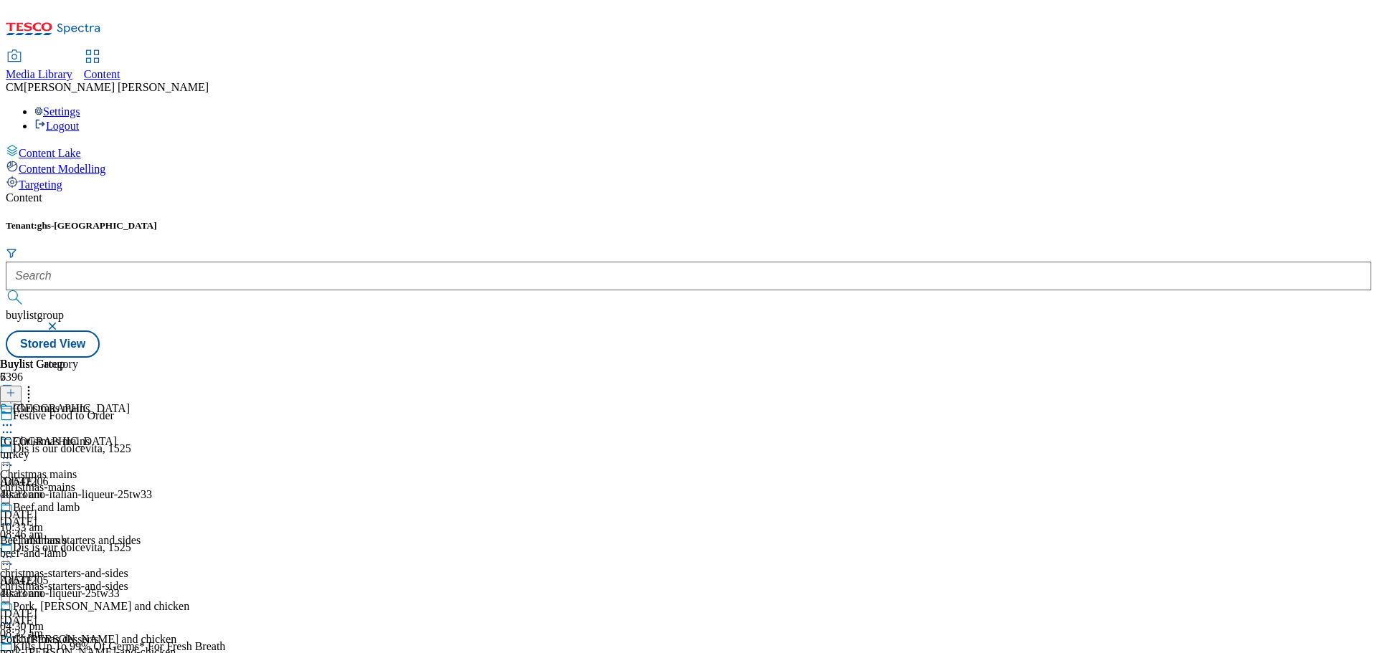
click at [14, 451] on icon at bounding box center [7, 458] width 14 height 14
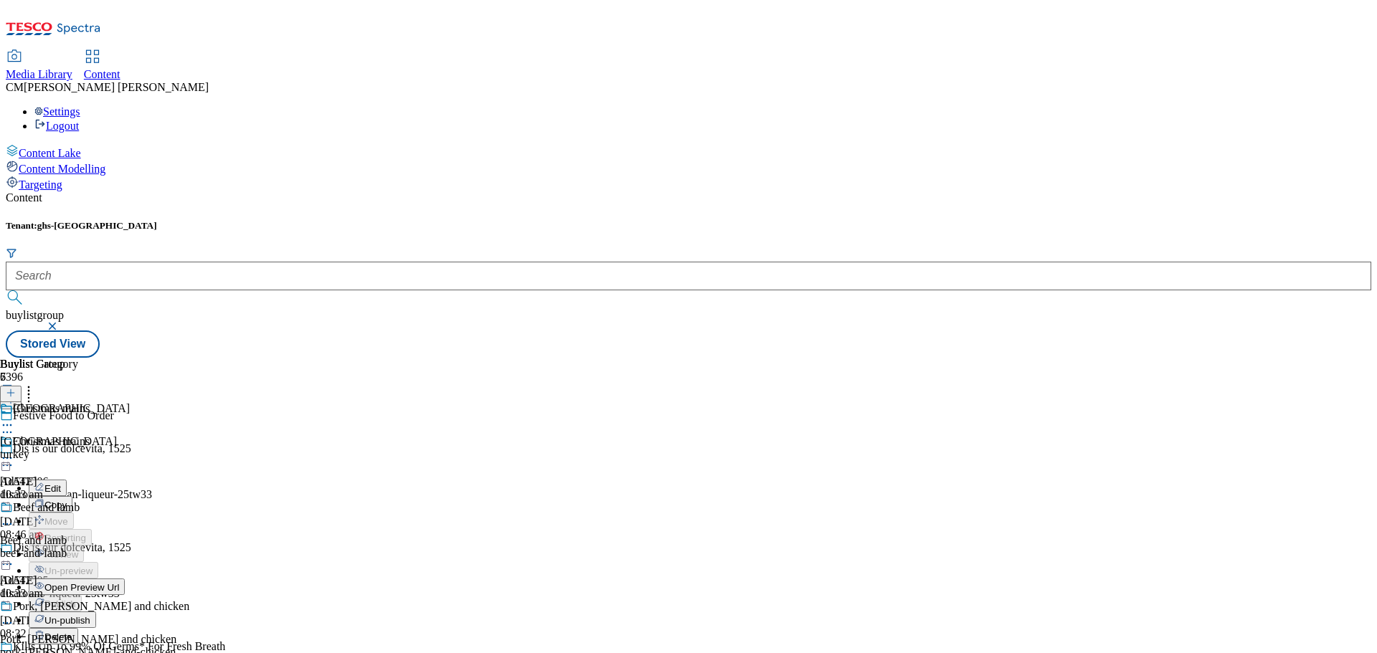
click at [90, 615] on span "Un-publish" at bounding box center [67, 620] width 46 height 11
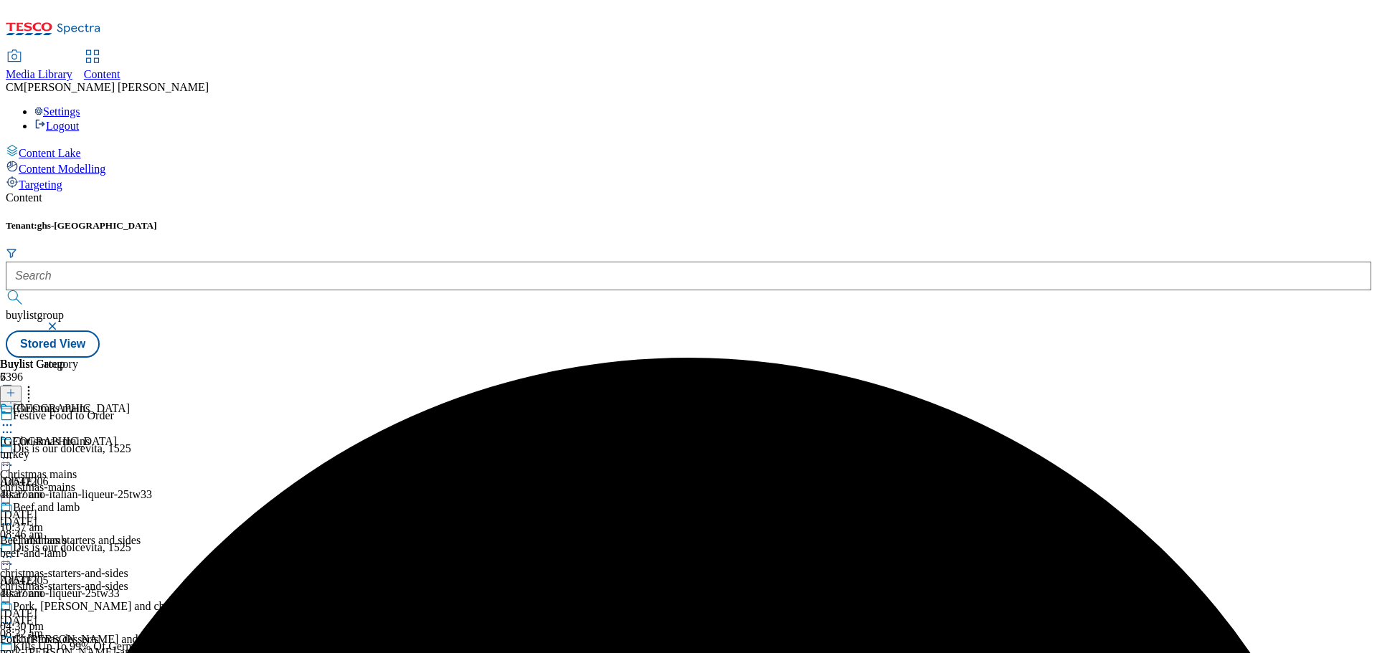
click at [14, 451] on icon at bounding box center [7, 458] width 14 height 14
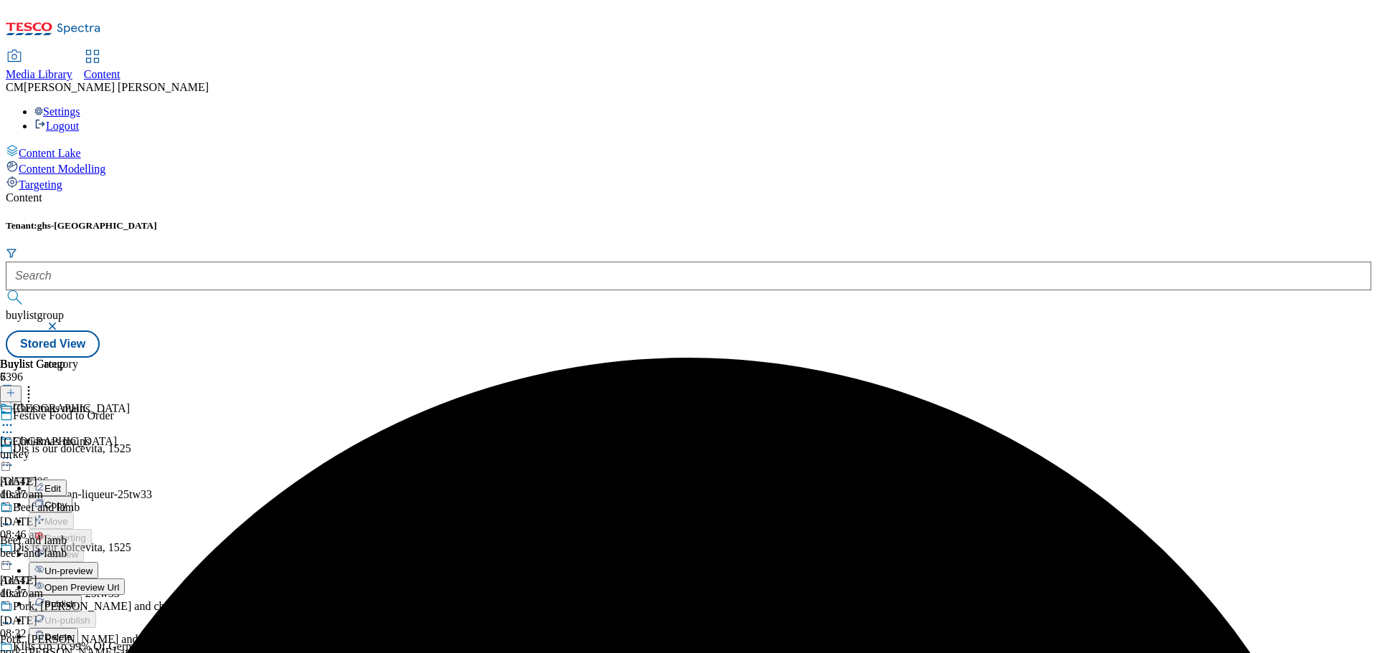
click at [92, 566] on span "Un-preview" at bounding box center [68, 571] width 48 height 11
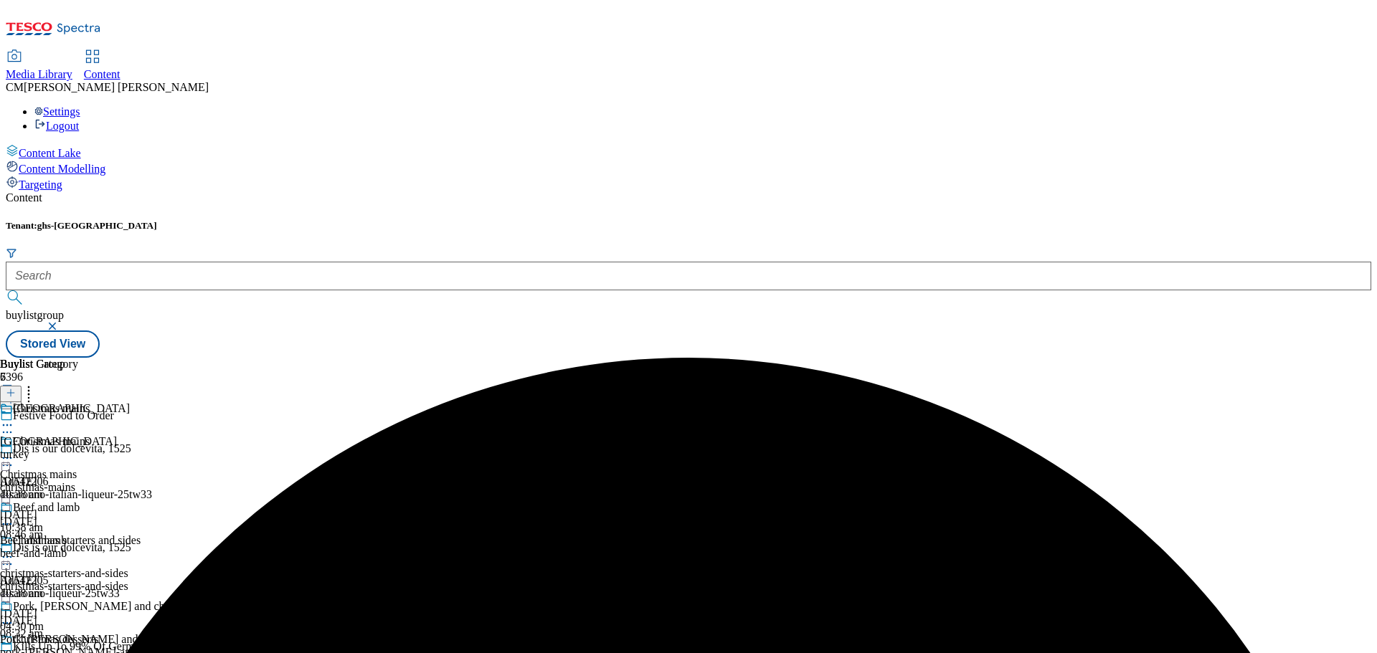
click at [189, 448] on div "turkey" at bounding box center [94, 454] width 189 height 13
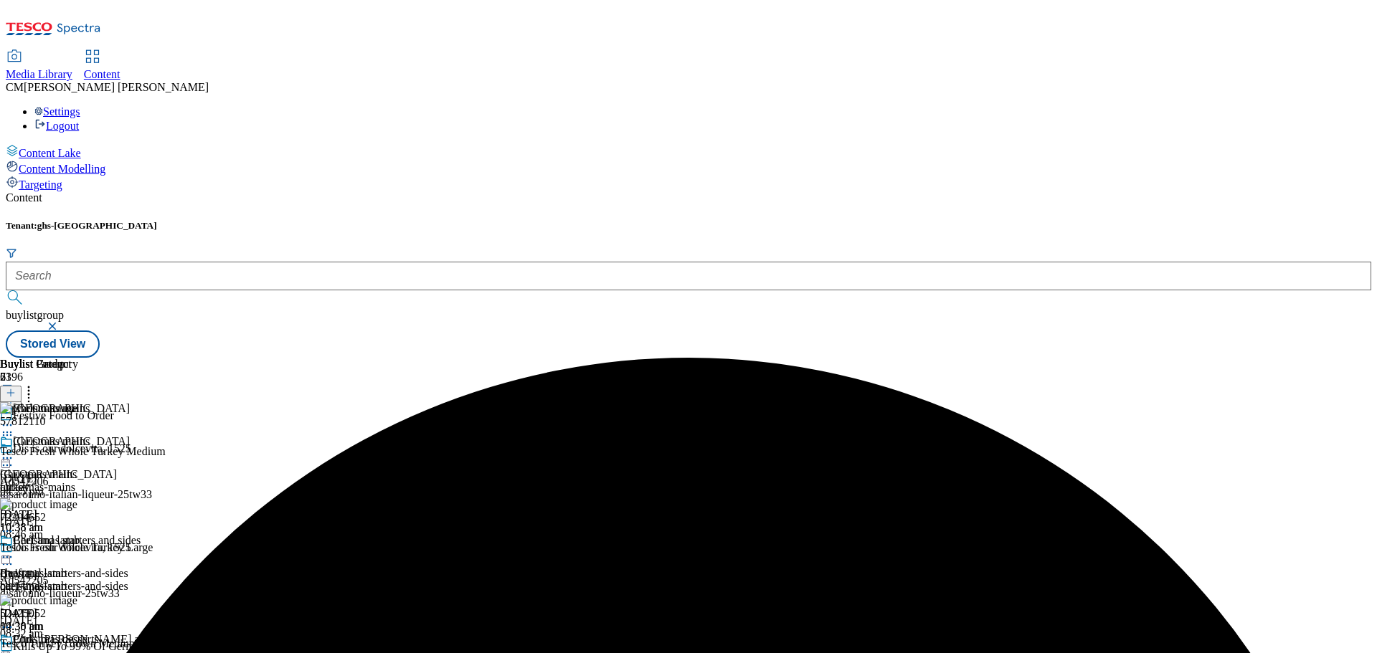
click at [14, 451] on icon at bounding box center [7, 458] width 14 height 14
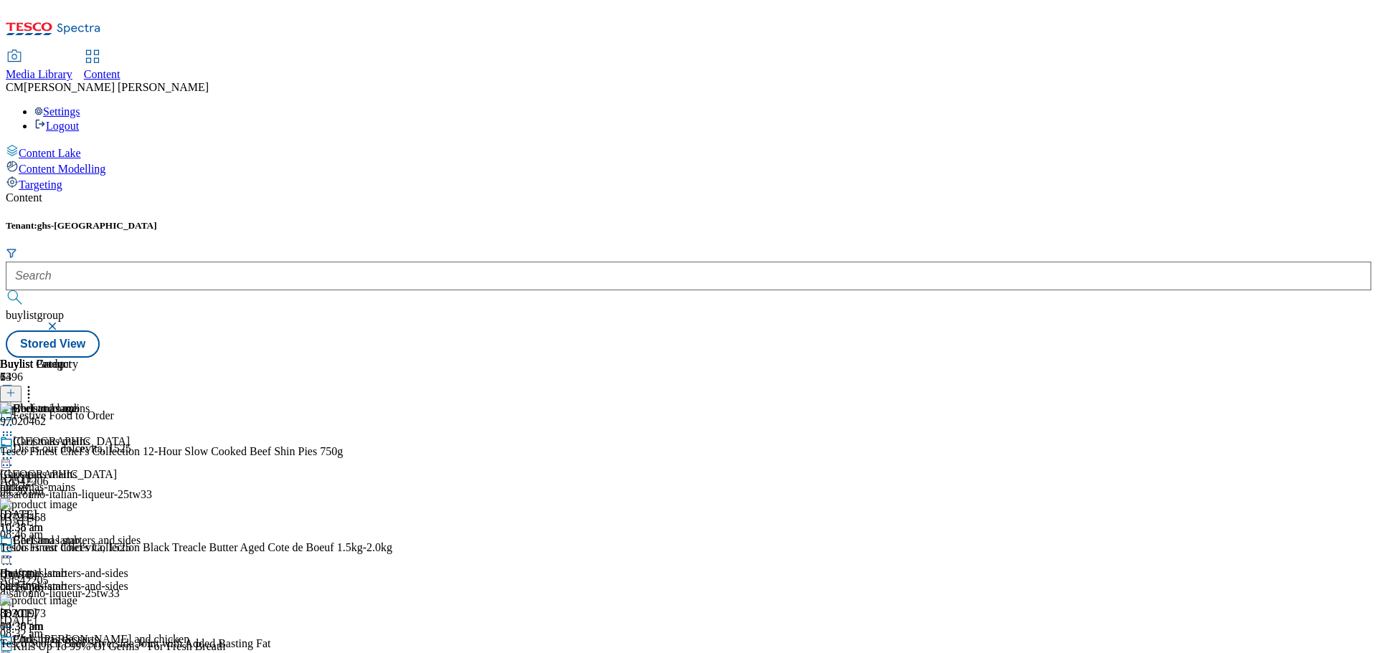
click at [189, 481] on div "turkey" at bounding box center [94, 487] width 189 height 13
click at [22, 386] on button at bounding box center [11, 394] width 22 height 16
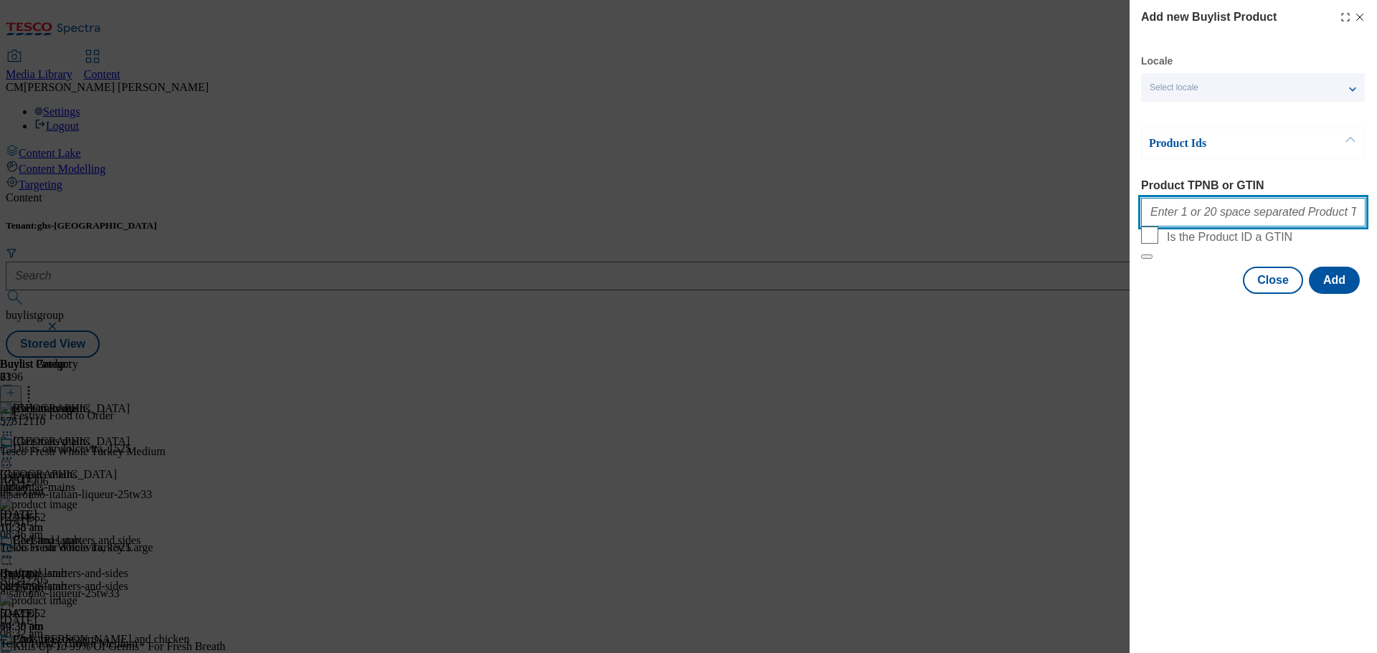
click at [1186, 209] on input "Product TPNB or GTIN" at bounding box center [1253, 212] width 224 height 29
click at [1184, 213] on input "Product TPNB or GTIN" at bounding box center [1253, 212] width 224 height 29
paste input "093337071"
type input "093337071"
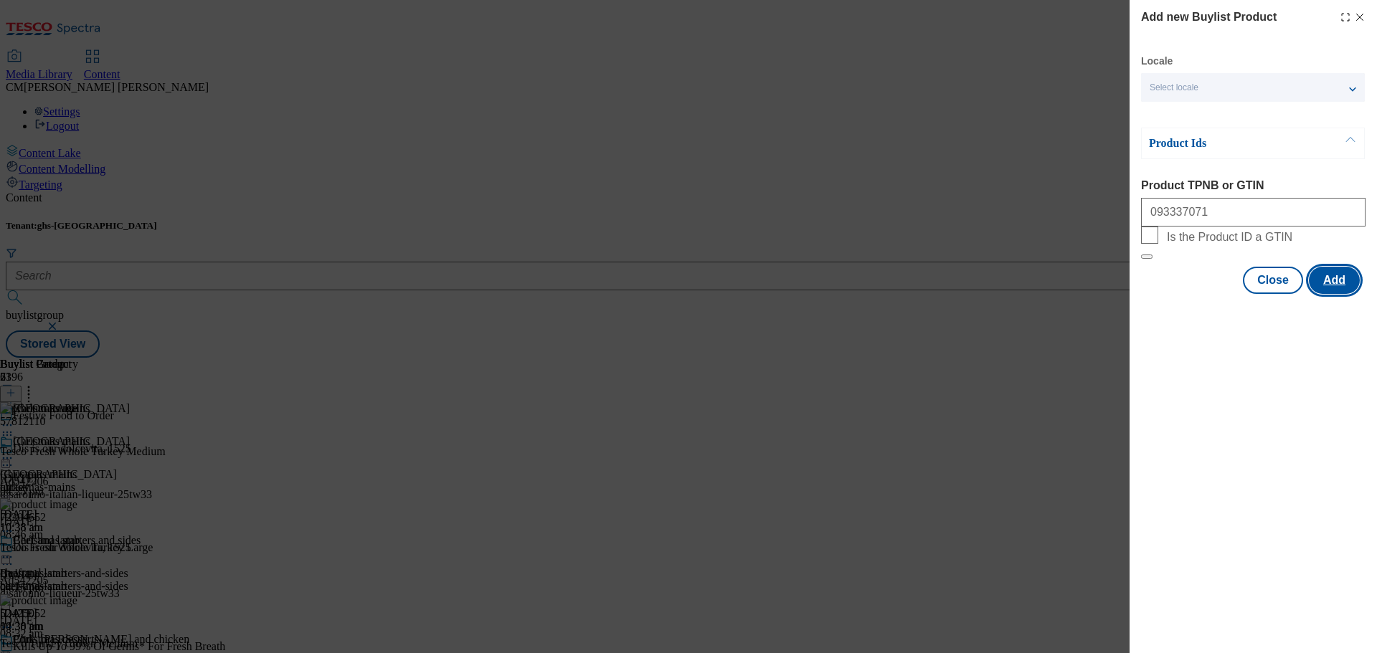
click at [1313, 294] on button "Add" at bounding box center [1333, 280] width 51 height 27
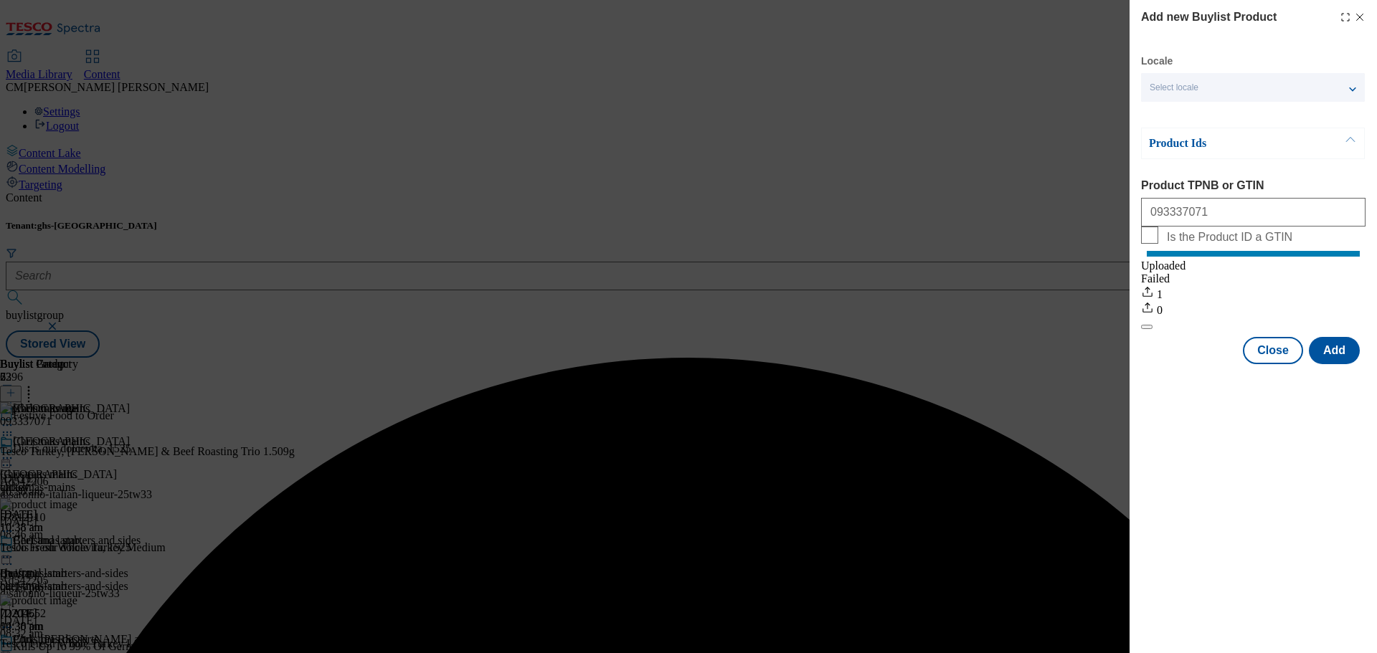
click at [1007, 128] on div "Add new Buylist Product Locale Select locale English Welsh Product Ids Product …" at bounding box center [688, 326] width 1377 height 653
click at [1298, 364] on button "Close" at bounding box center [1272, 350] width 60 height 27
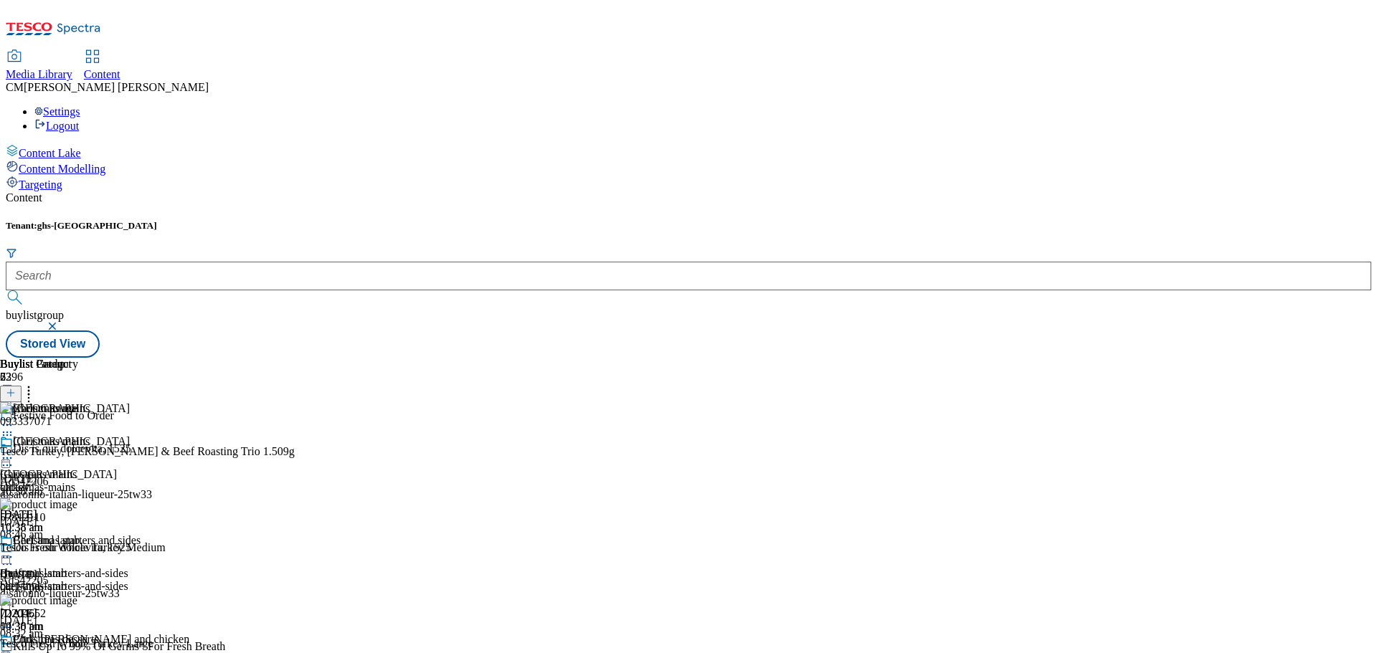
click at [14, 428] on icon at bounding box center [7, 435] width 14 height 14
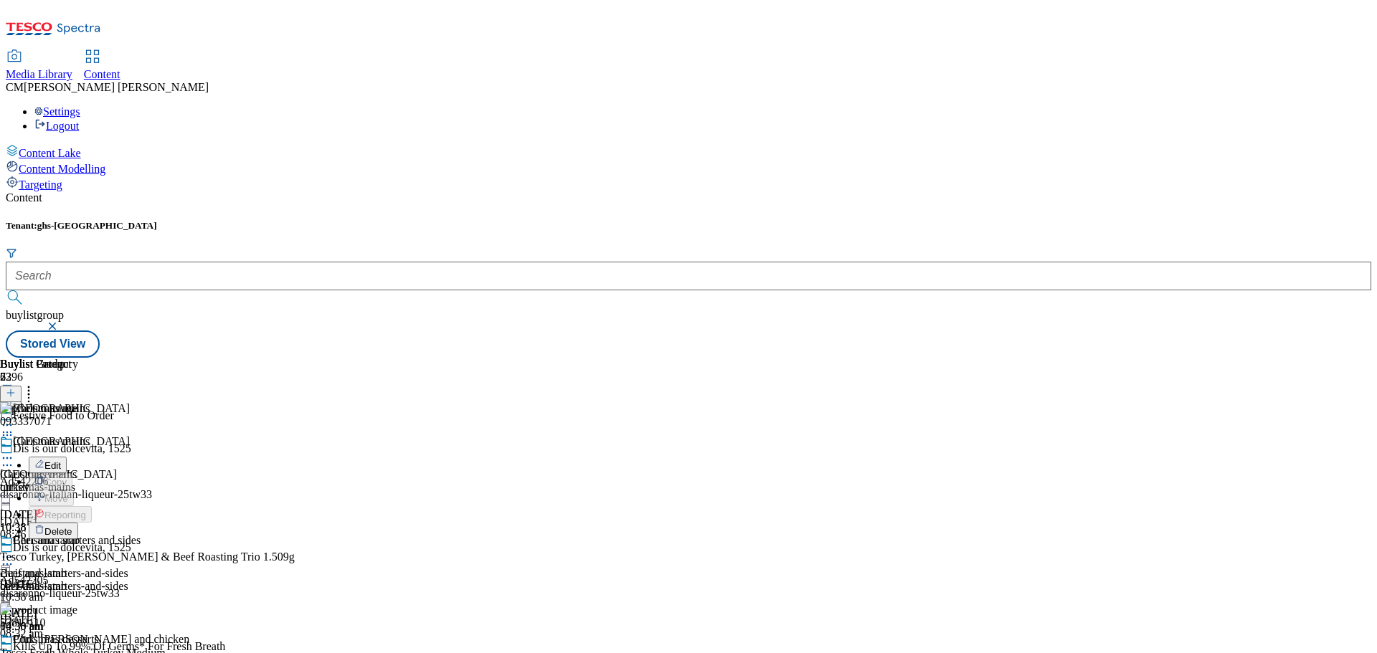
click at [36, 384] on icon at bounding box center [29, 391] width 14 height 14
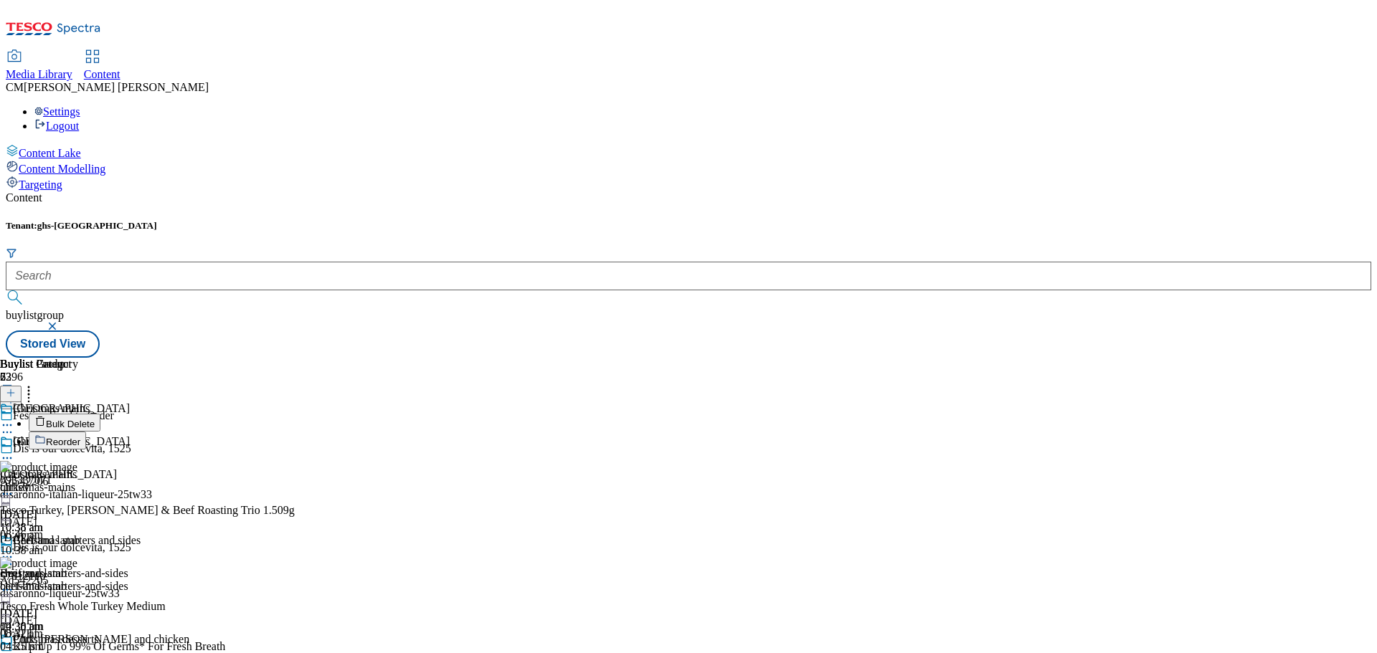
click at [86, 432] on button "Reorder" at bounding box center [57, 441] width 57 height 18
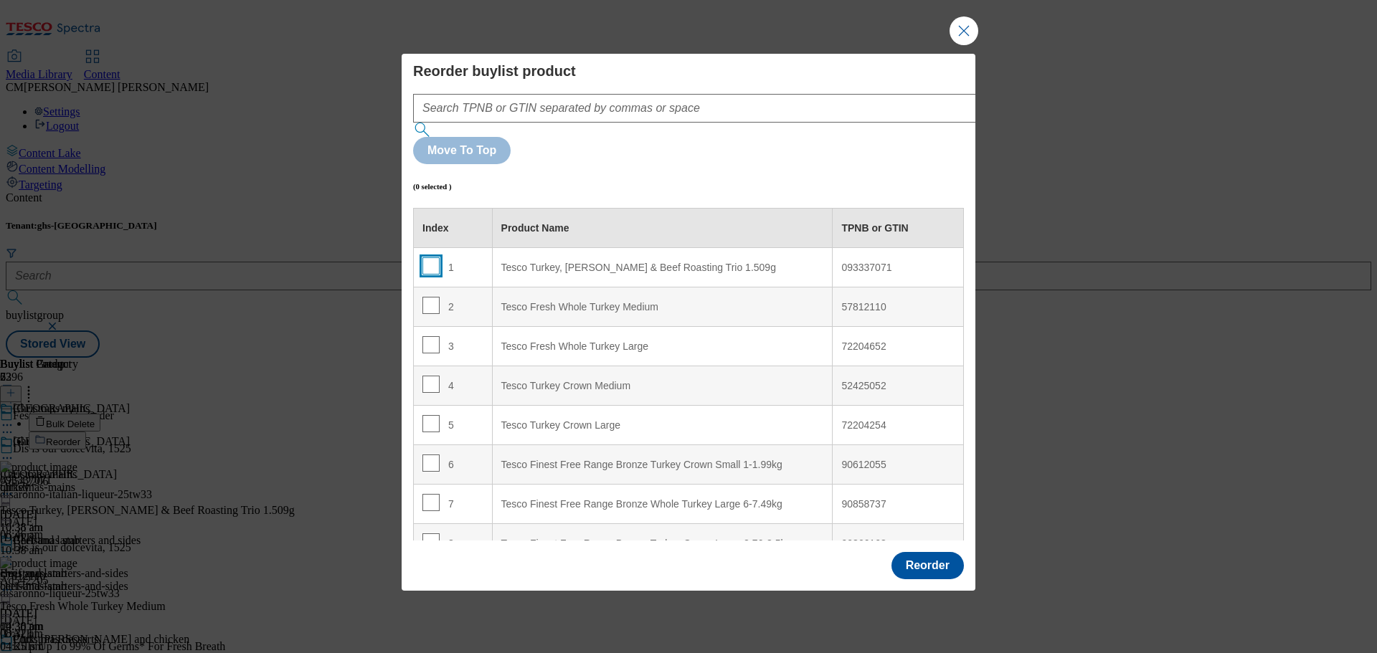
click at [430, 257] on input "Modal" at bounding box center [430, 265] width 17 height 17
checkbox input "true"
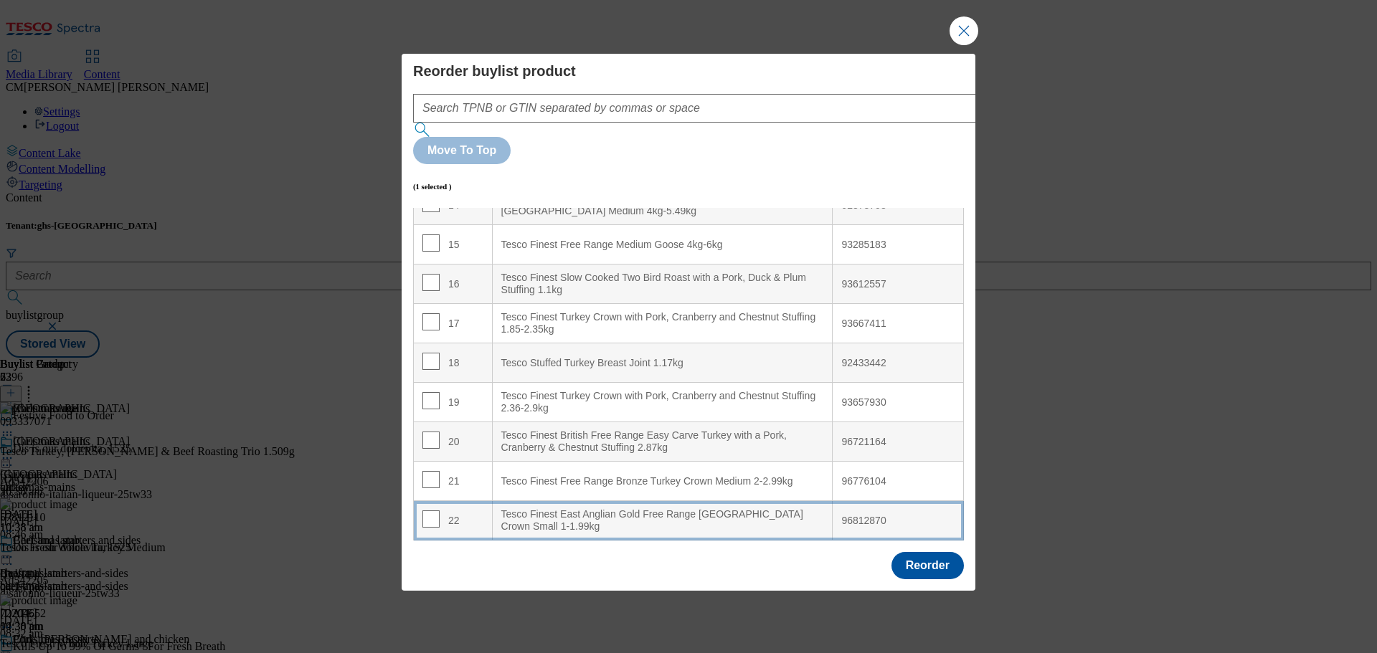
click at [620, 508] on div "Tesco Finest East Anglian Gold Free Range Turkey Crown Small 1-1.99kg" at bounding box center [662, 520] width 323 height 25
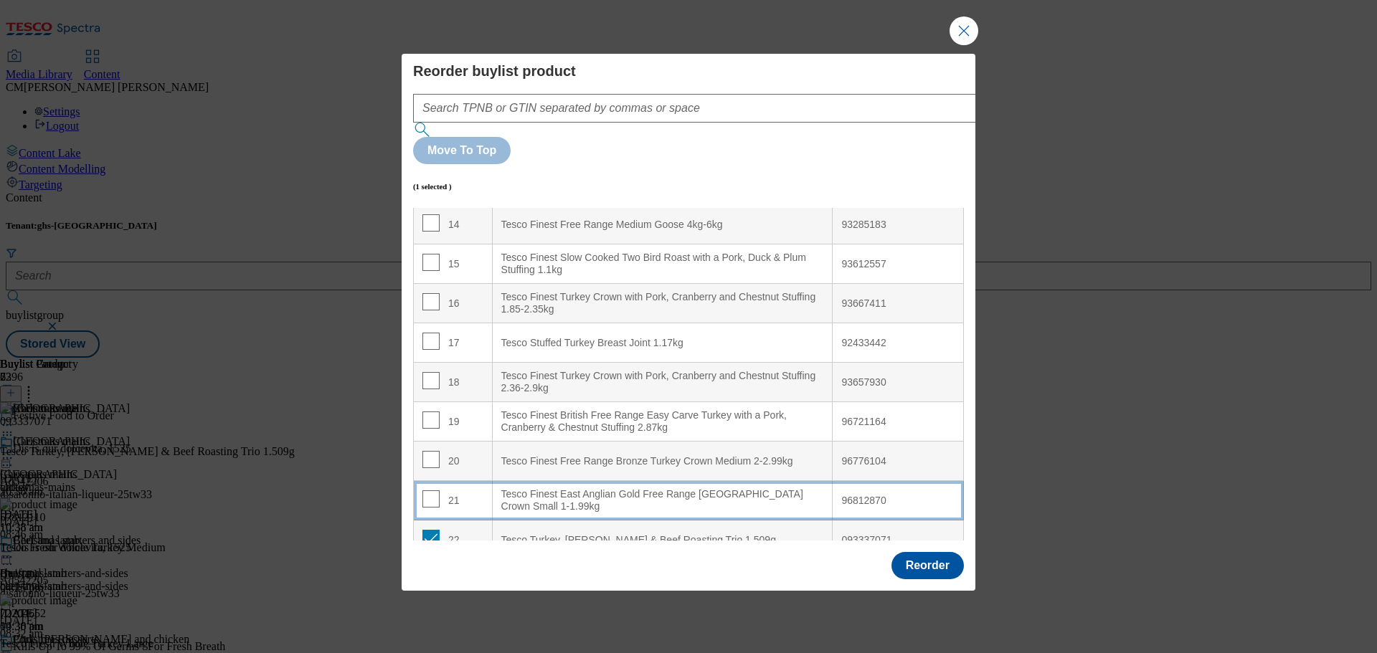
scroll to position [575, 0]
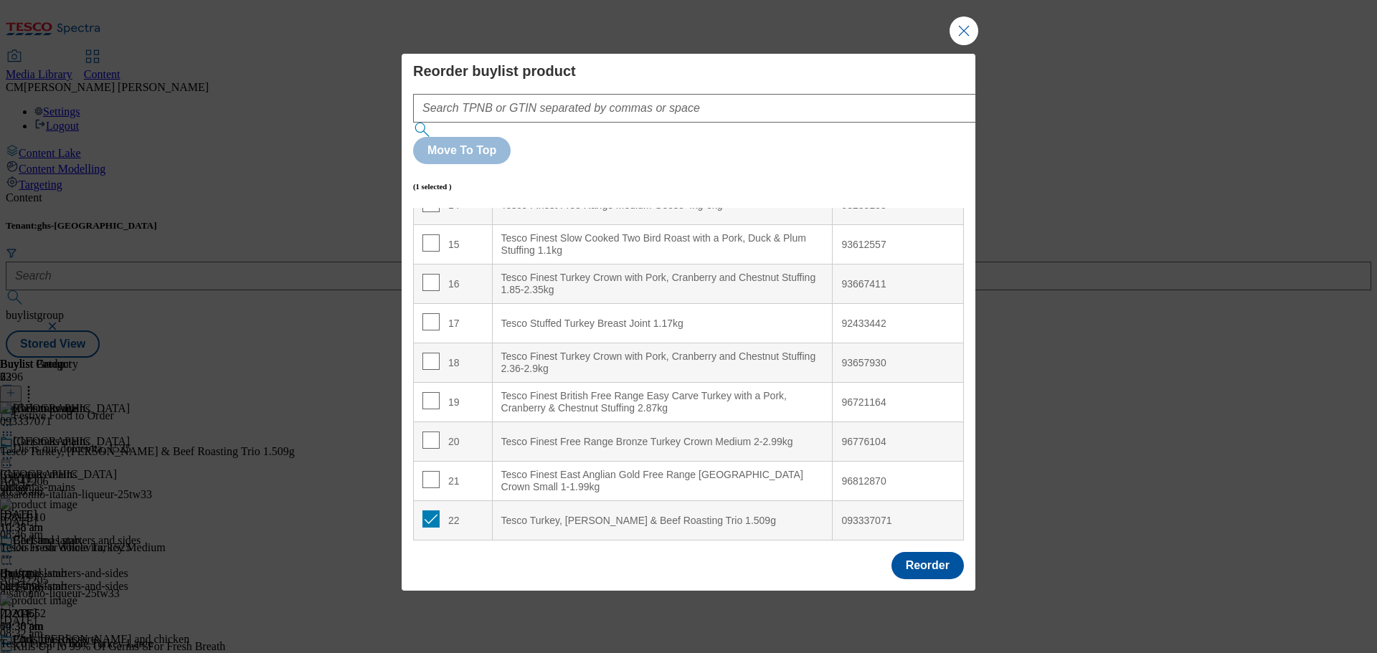
click at [891, 552] on div "Reorder" at bounding box center [927, 565] width 72 height 27
click at [907, 552] on button "Reorder" at bounding box center [927, 565] width 72 height 27
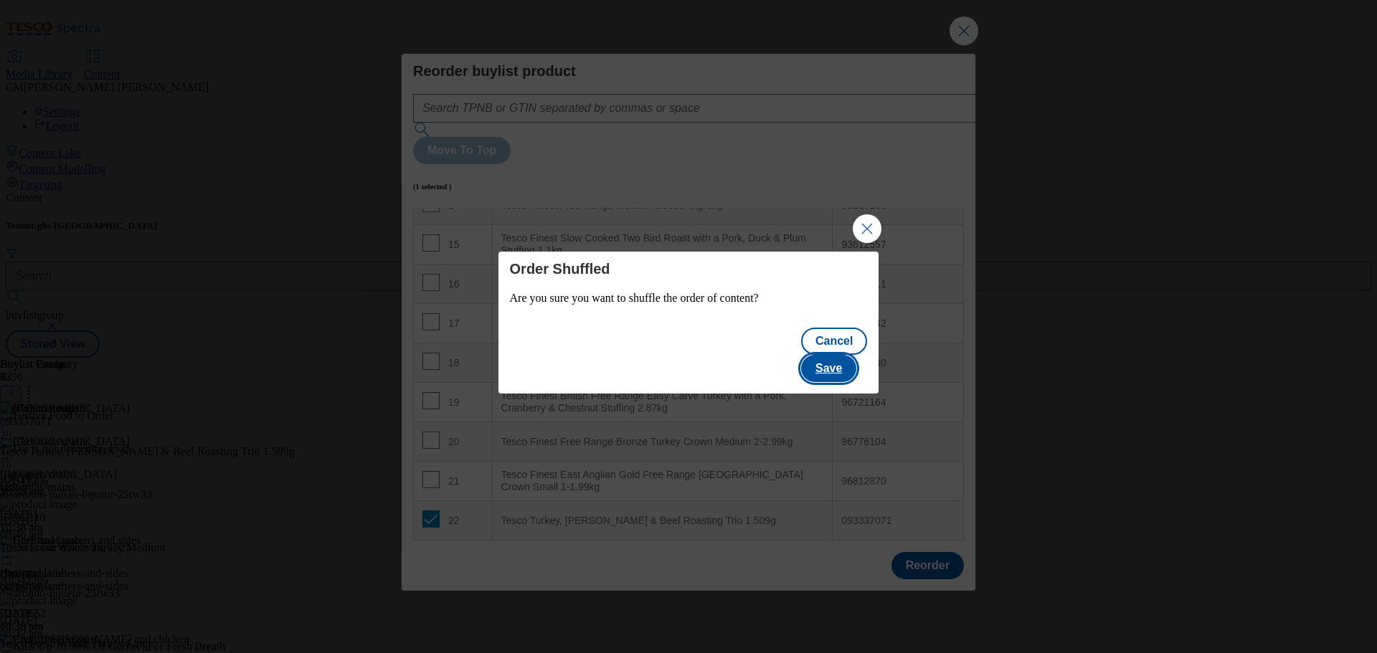
click at [843, 355] on button "Save" at bounding box center [828, 368] width 55 height 27
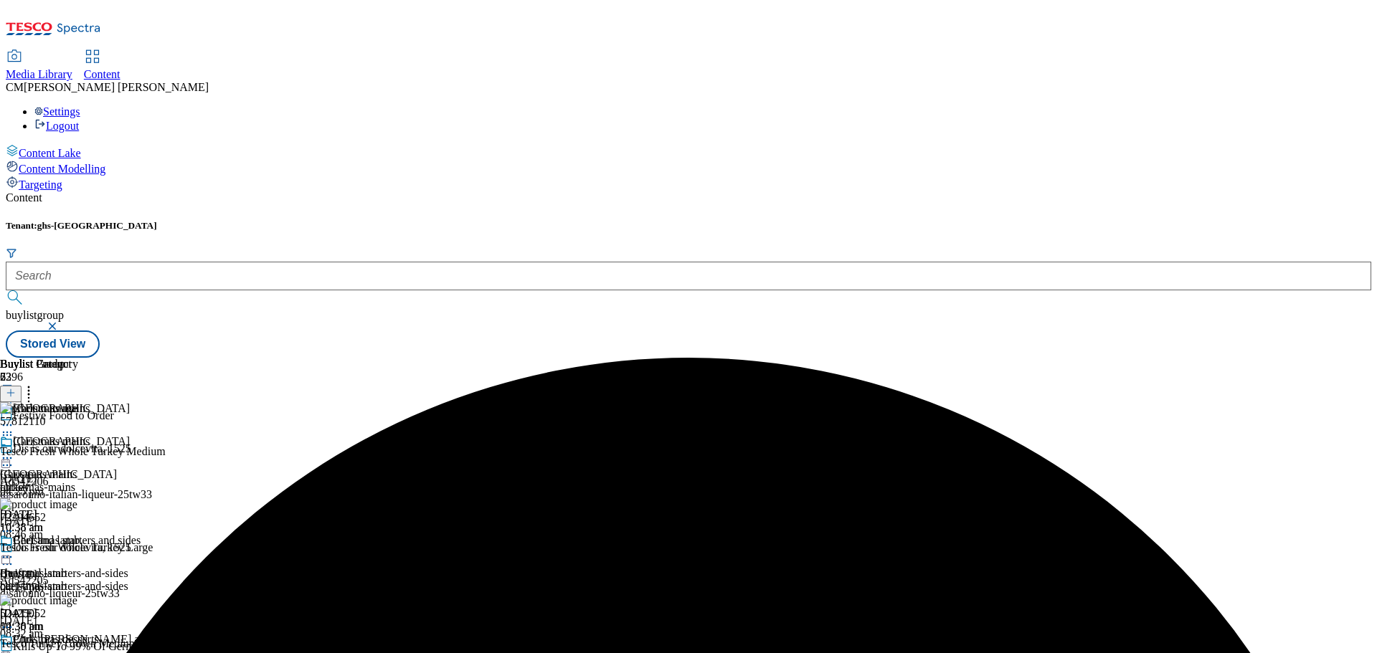
click at [14, 451] on icon at bounding box center [7, 458] width 14 height 14
click at [78, 549] on span "Preview" at bounding box center [61, 554] width 34 height 11
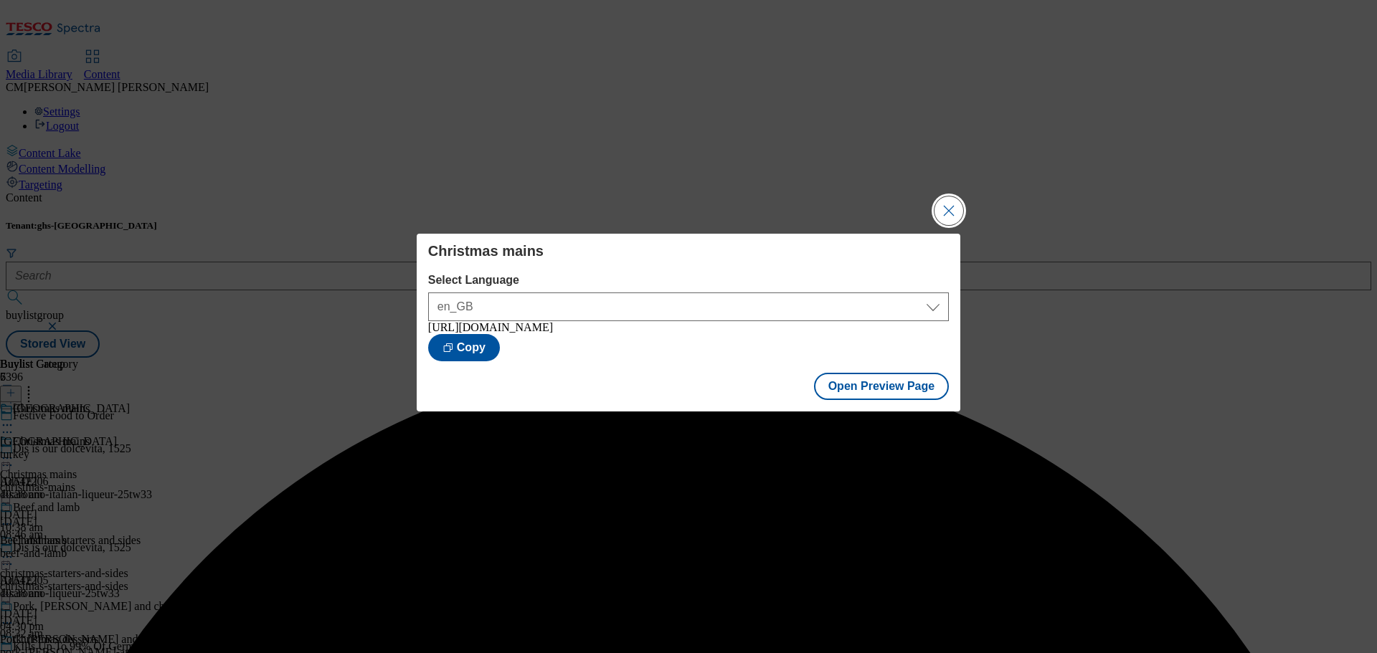
click at [956, 202] on button "Close Modal" at bounding box center [948, 210] width 29 height 29
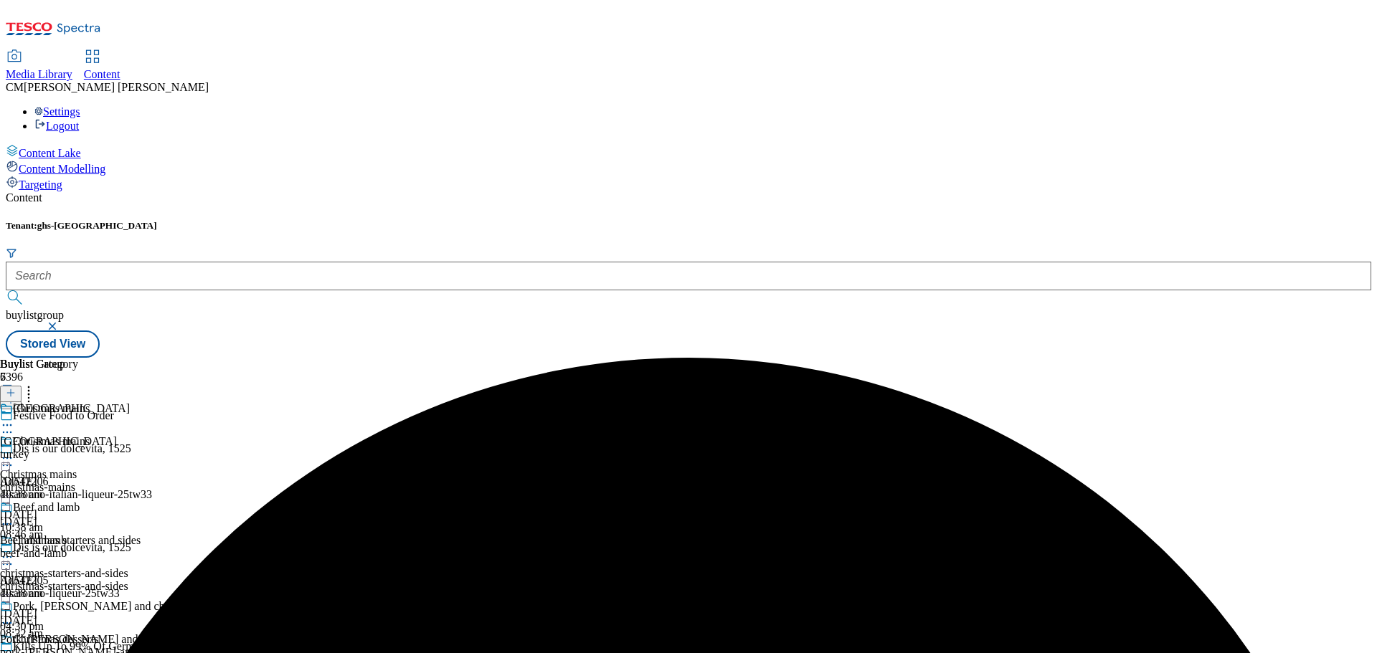
click at [14, 451] on icon at bounding box center [7, 458] width 14 height 14
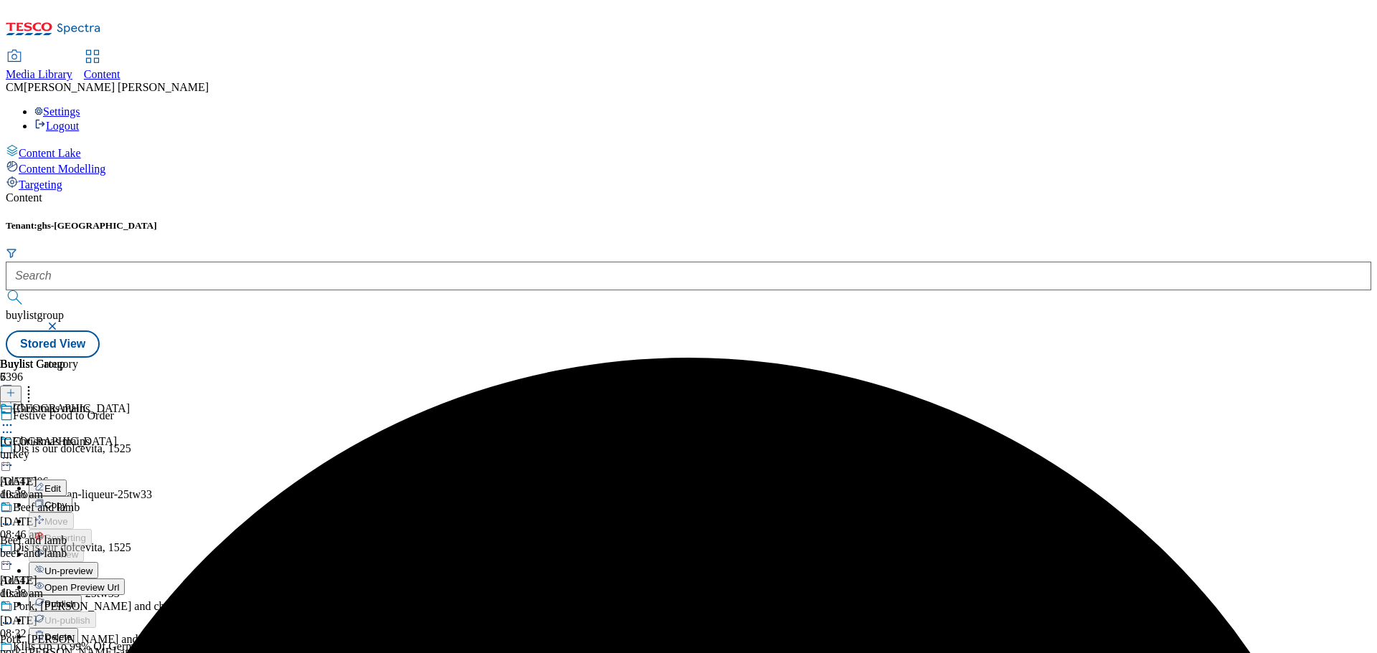
click at [82, 595] on button "Publish" at bounding box center [55, 603] width 53 height 16
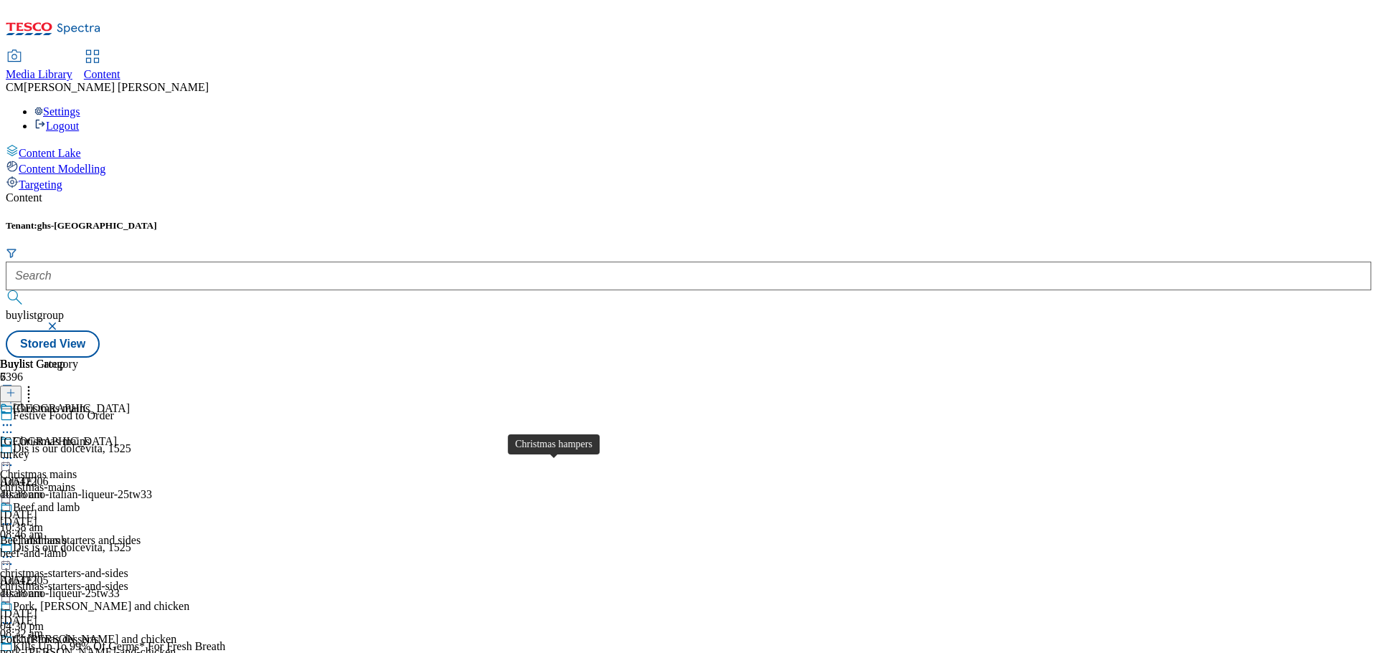
scroll to position [430, 0]
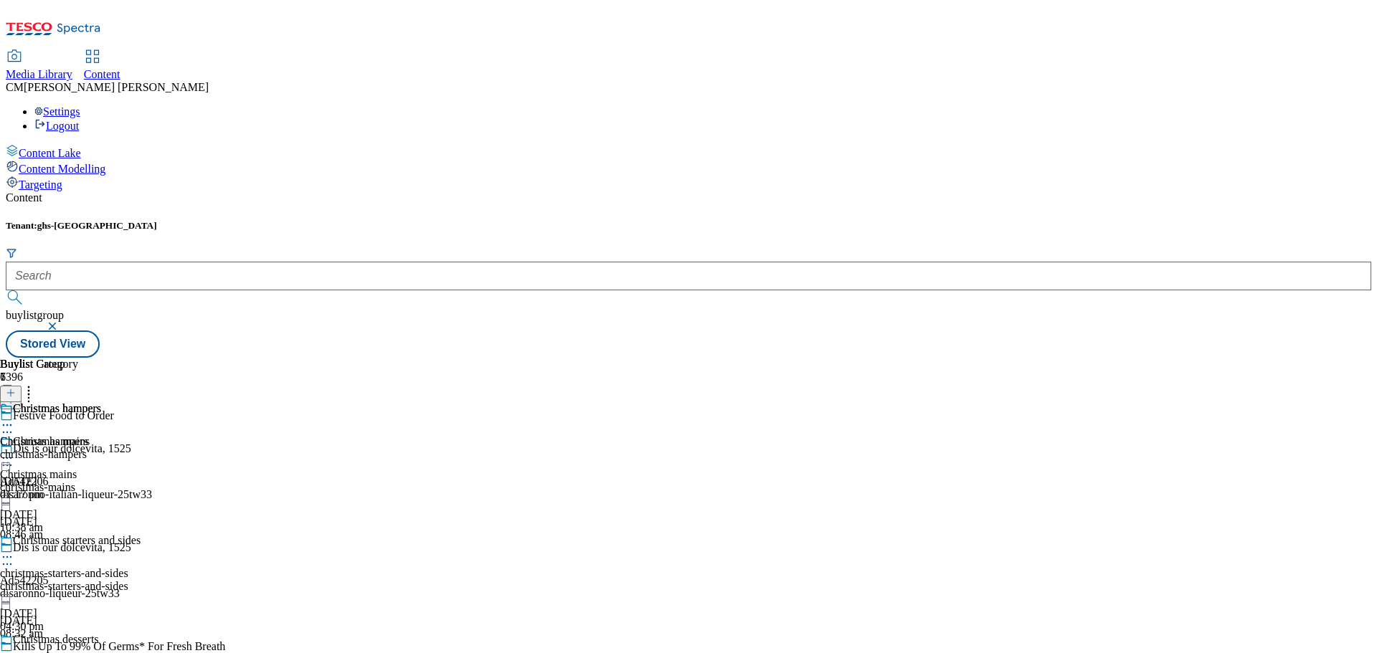
click at [101, 448] on div "christmas-hampers" at bounding box center [50, 454] width 101 height 13
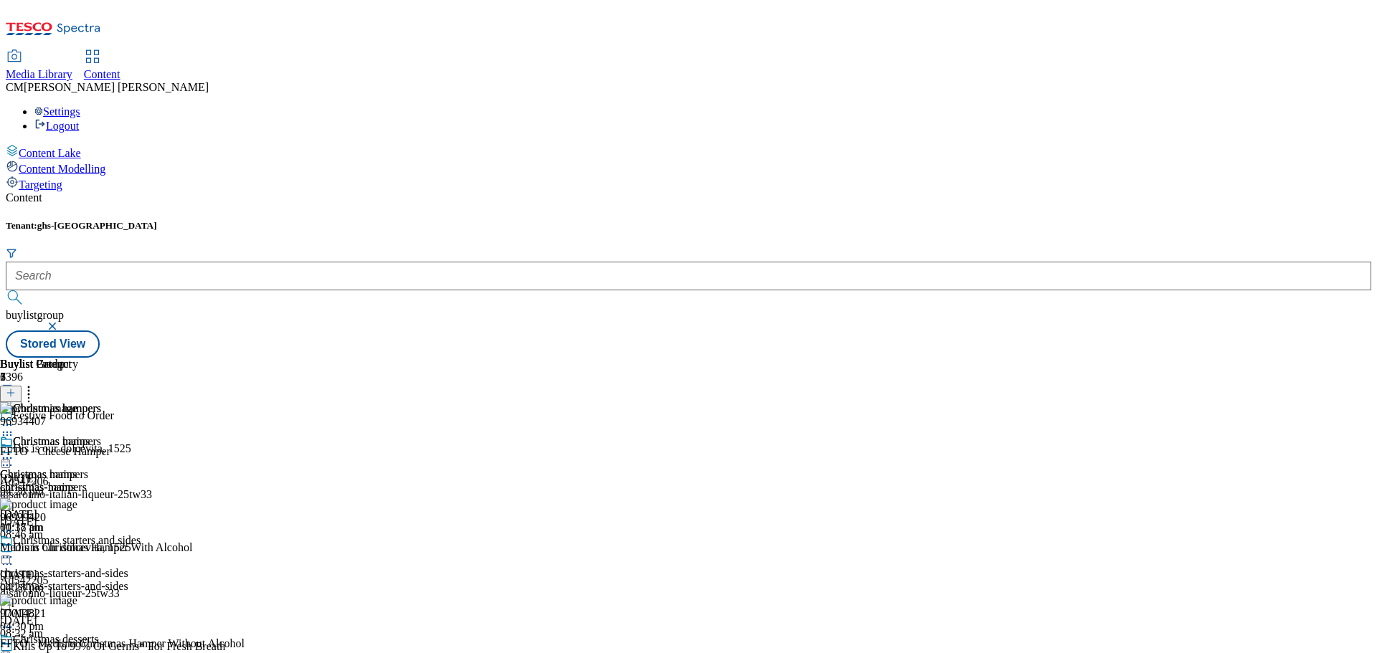
scroll to position [40, 0]
click at [1279, 358] on div "Buylist Group 6396 Festive Food to Order Dis is our dolcevita, 1525 Ad542206 di…" at bounding box center [688, 358] width 1365 height 0
